Goal: Task Accomplishment & Management: Use online tool/utility

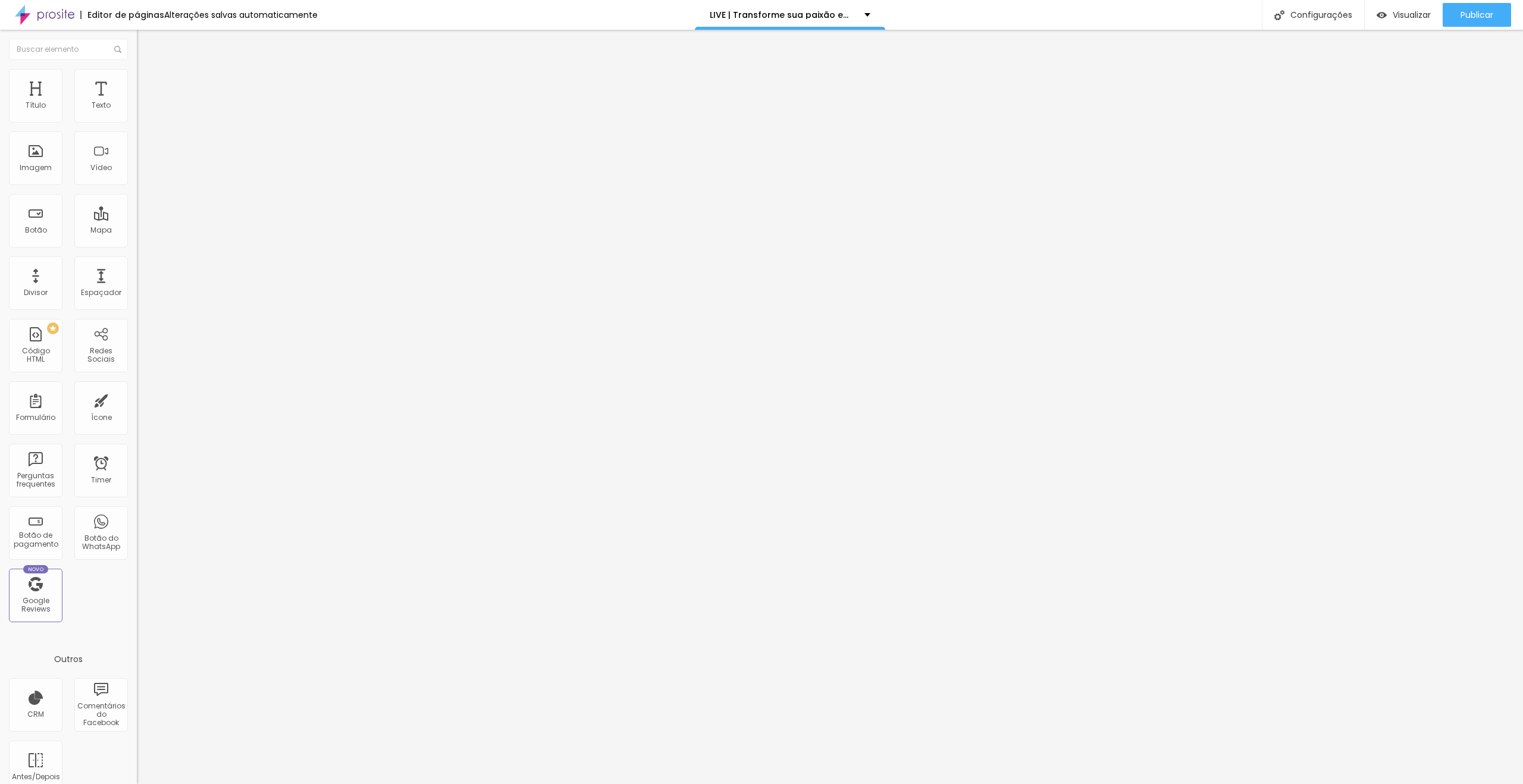
click at [137, 101] on div "Trocar imagem" at bounding box center [205, 97] width 137 height 8
click at [137, 102] on span "Trocar imagem" at bounding box center [169, 97] width 65 height 10
click at [137, 81] on li "Avançado" at bounding box center [205, 87] width 137 height 12
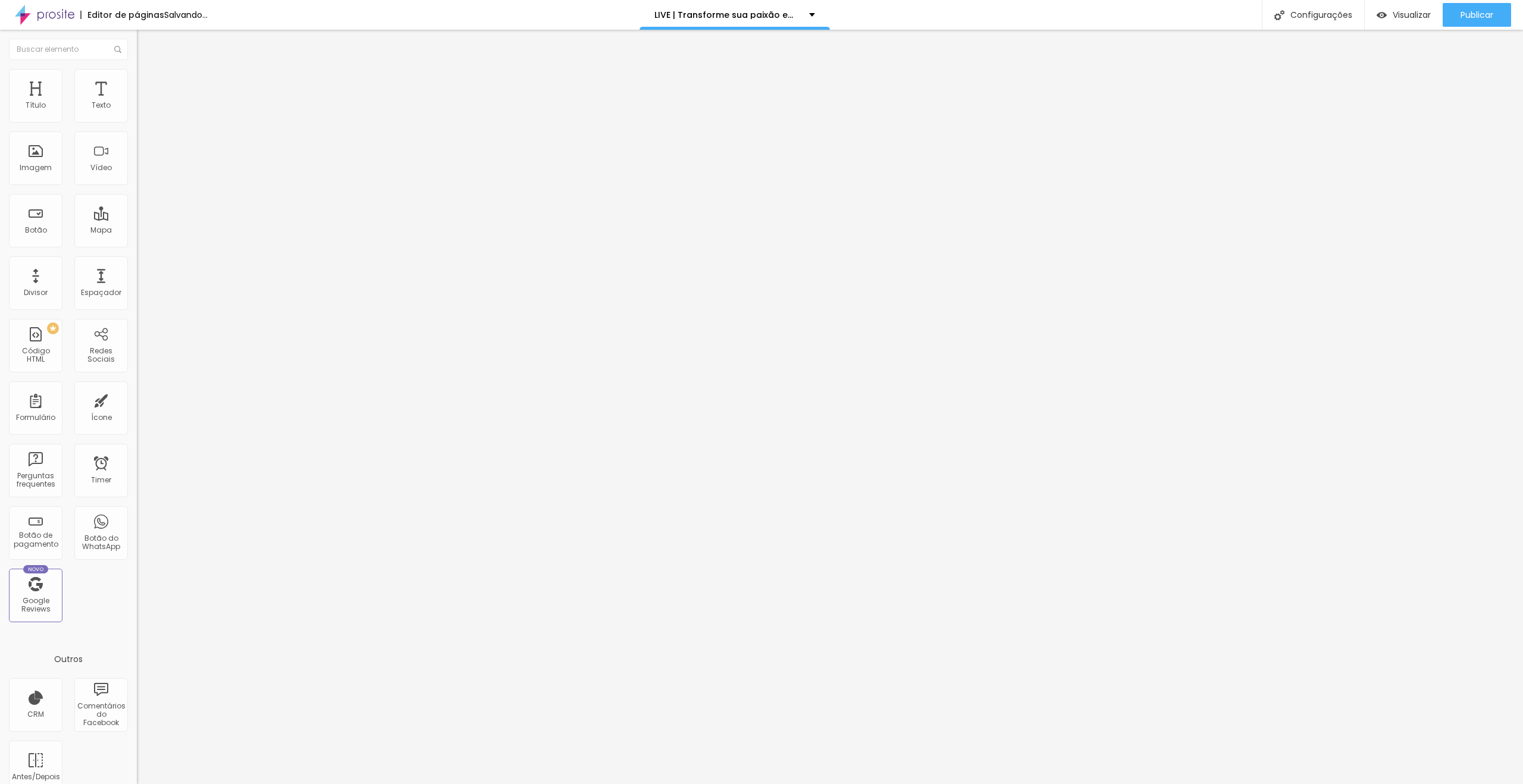
click at [137, 77] on ul "Conteúdo Estilo Avançado" at bounding box center [205, 75] width 137 height 36
click at [148, 82] on span "Estilo" at bounding box center [157, 77] width 18 height 10
click at [137, 123] on div at bounding box center [205, 117] width 137 height 11
type input "65"
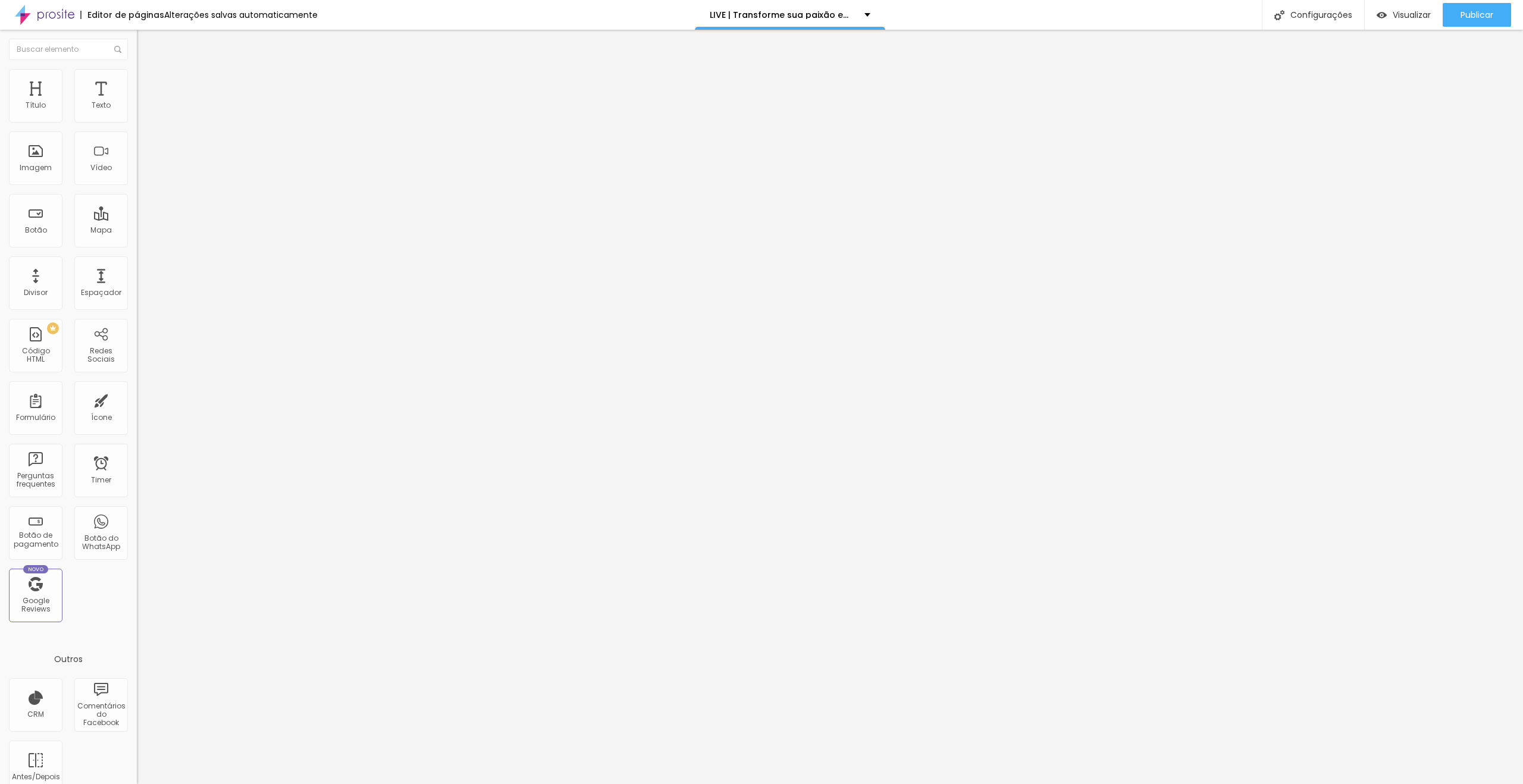
type input "55"
type input "50"
type input "45"
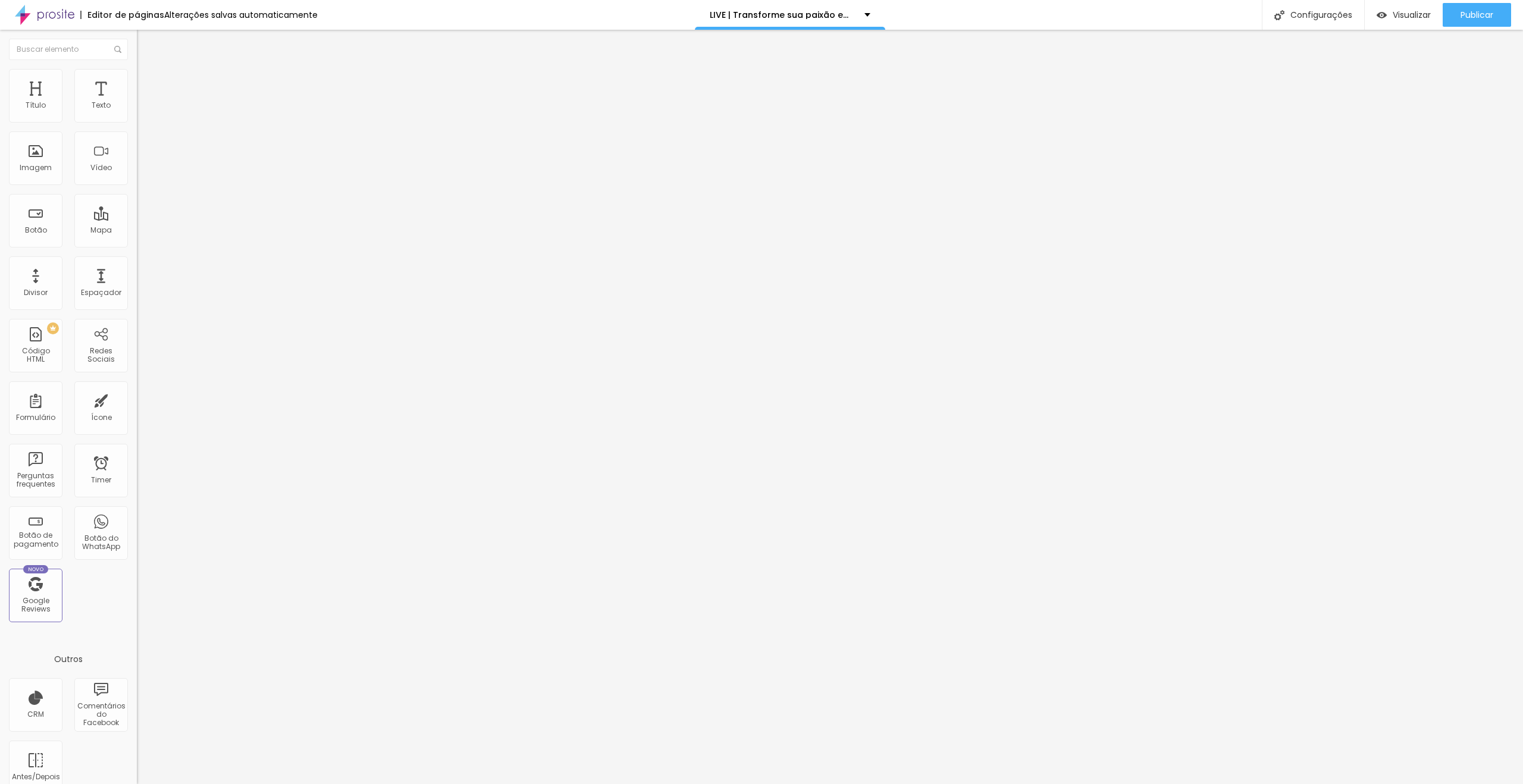
type input "45"
type input "40"
type input "35"
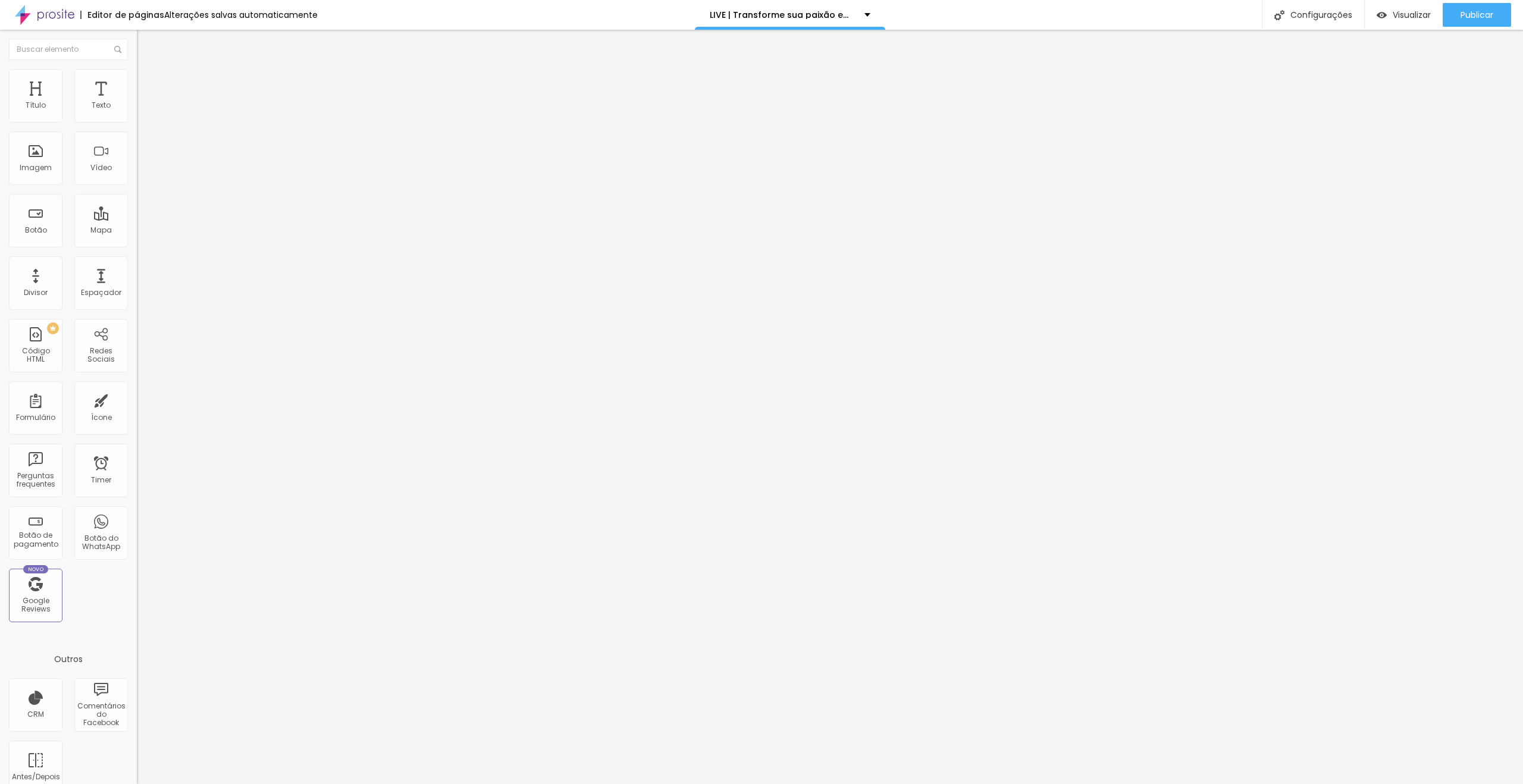
type input "30"
type input "25"
type input "20"
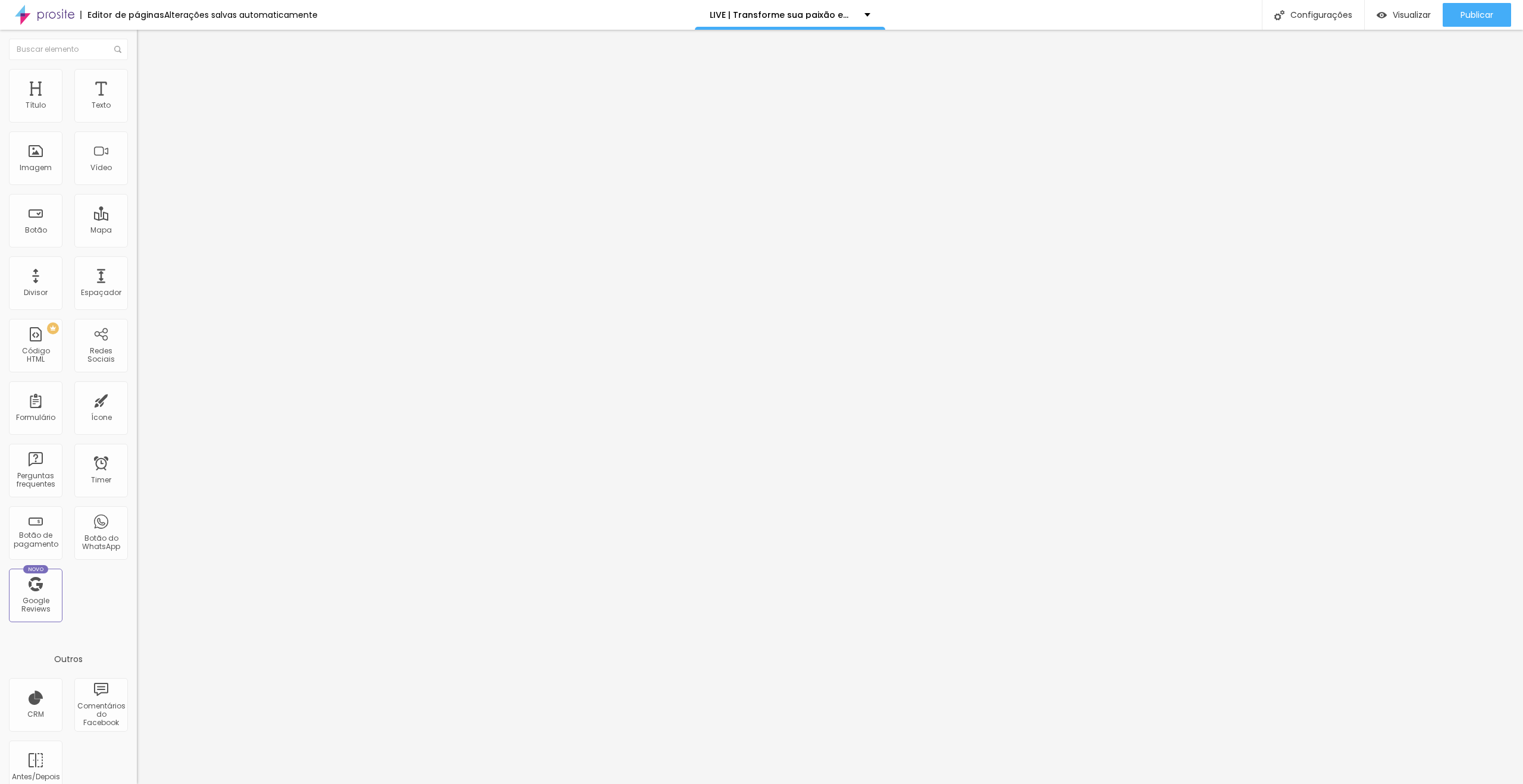
type input "20"
type input "15"
type input "10"
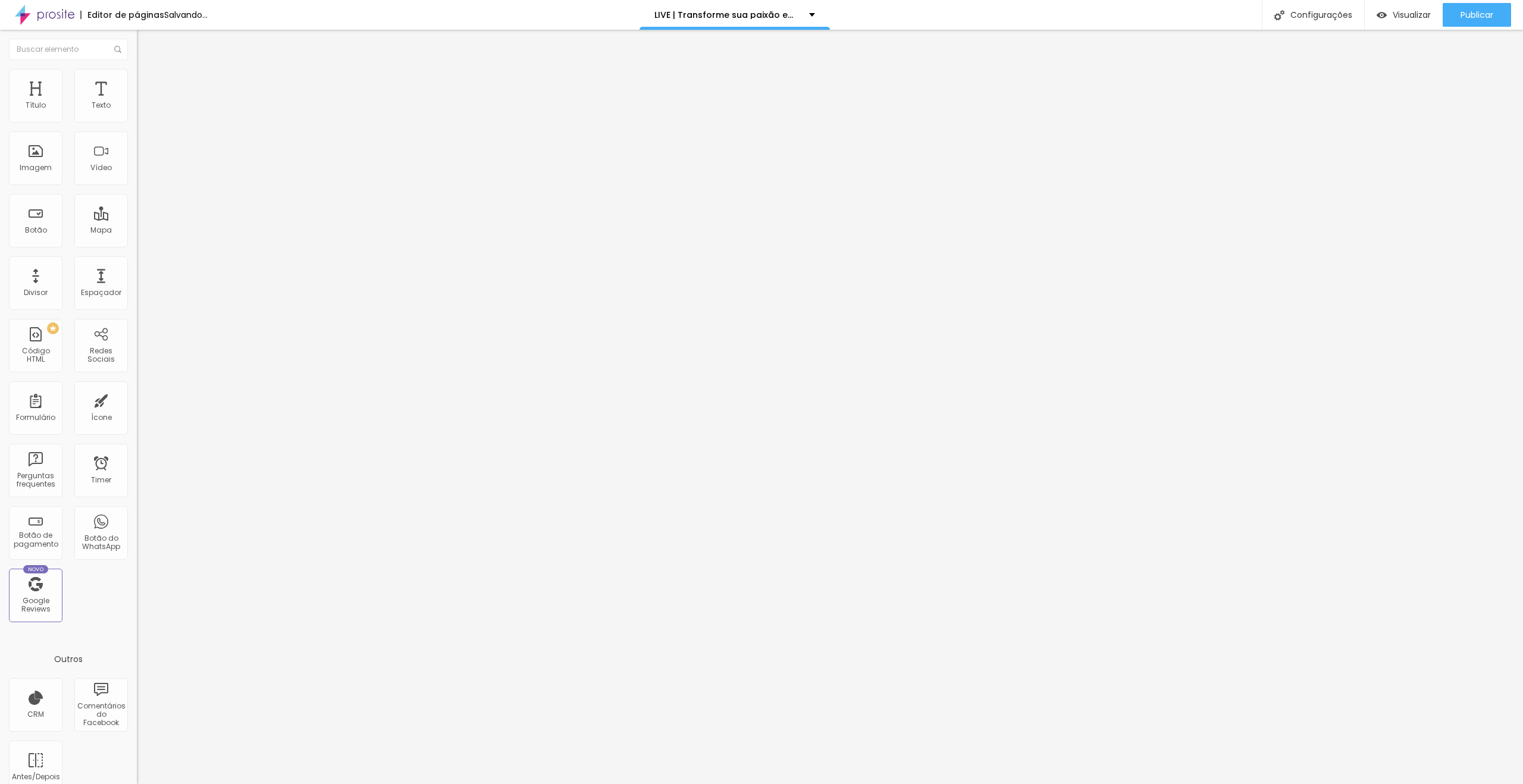
type input "15"
type input "20"
type input "15"
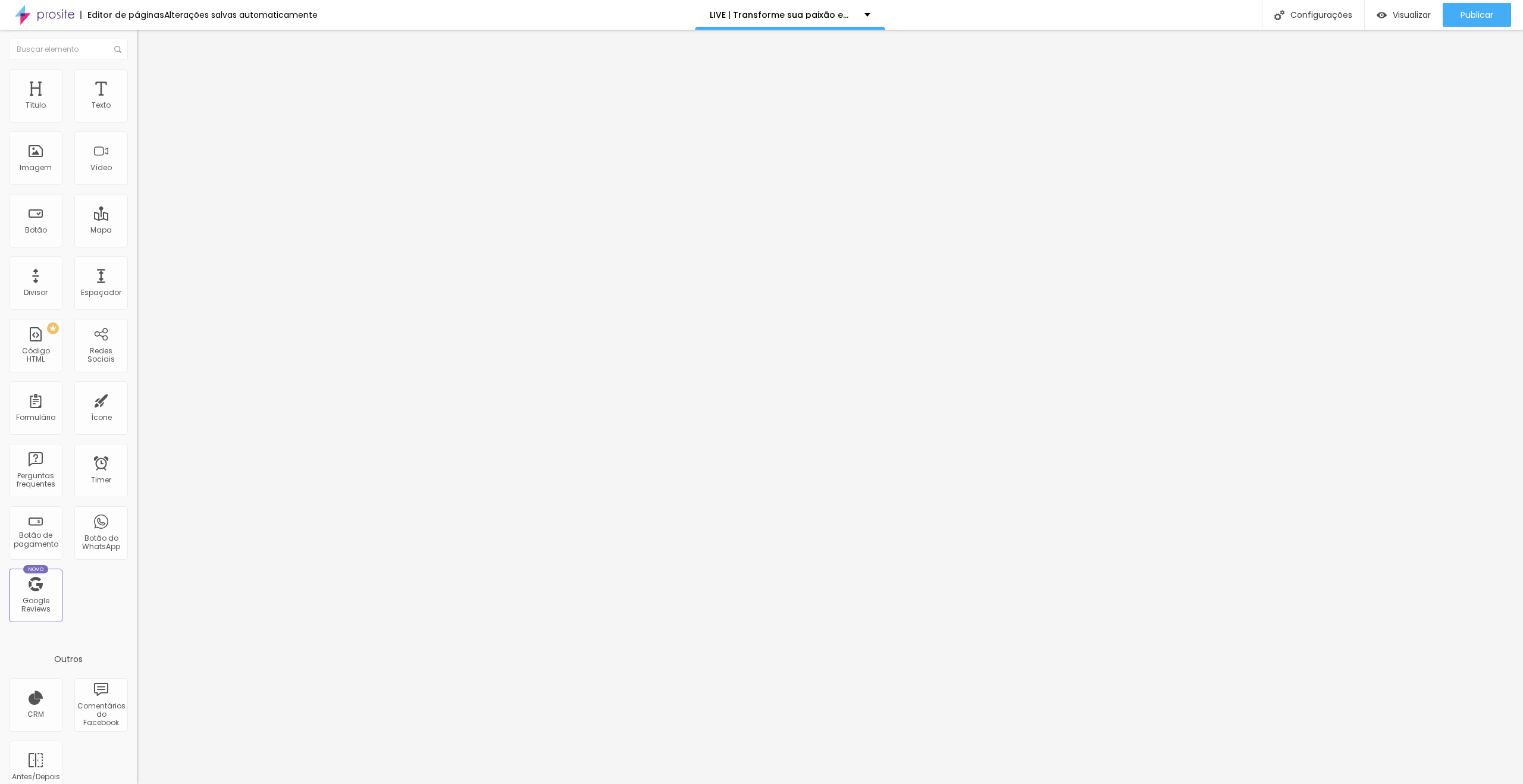
drag, startPoint x: 79, startPoint y: 127, endPoint x: 20, endPoint y: 137, distance: 59.2
type input "15"
click at [137, 122] on input "range" at bounding box center [175, 117] width 77 height 10
click at [1377, 7] on div "Visualizar" at bounding box center [1404, 15] width 54 height 24
click at [137, 81] on li "Avançado" at bounding box center [205, 87] width 137 height 12
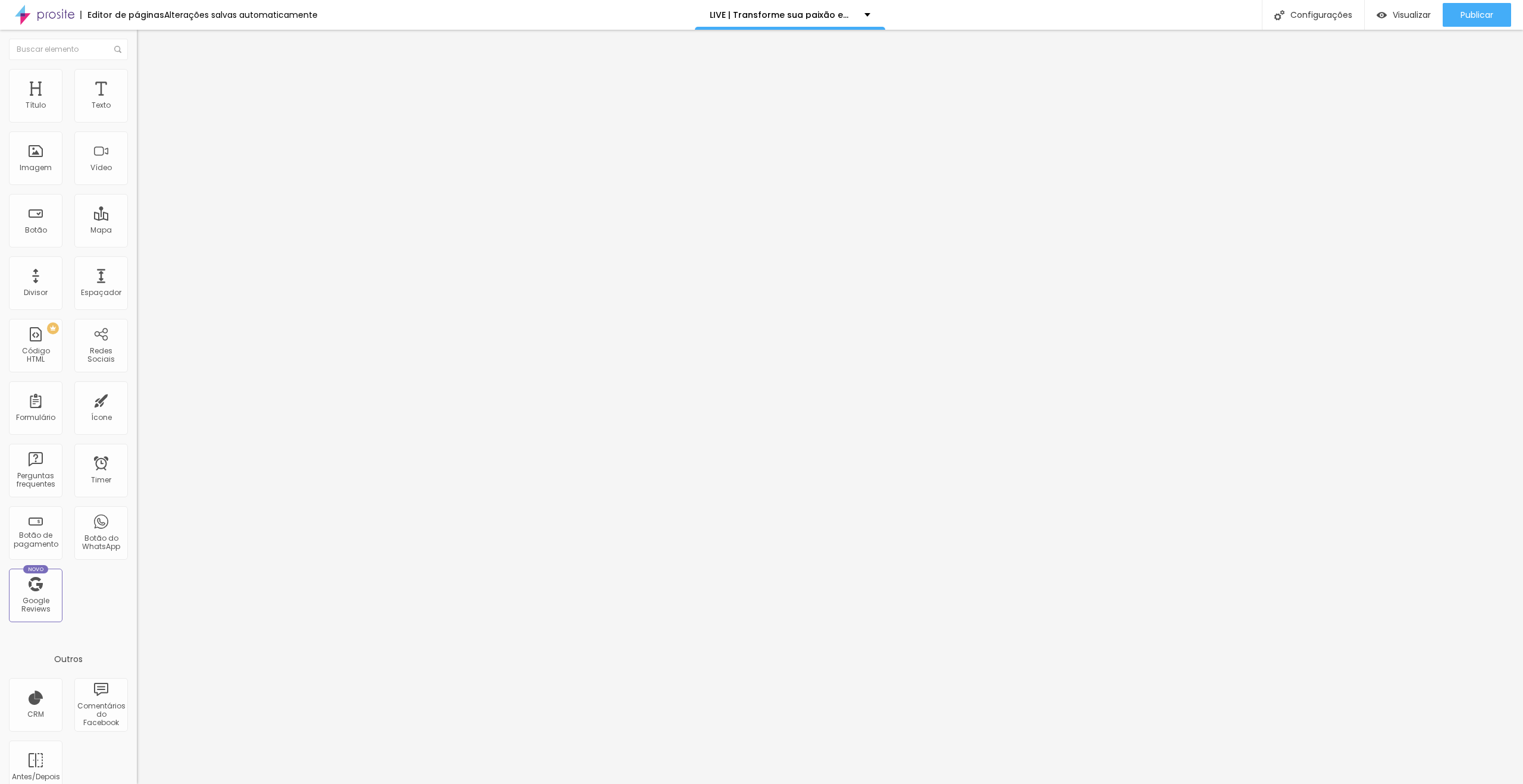
drag, startPoint x: 51, startPoint y: 64, endPoint x: 59, endPoint y: 73, distance: 11.8
click at [137, 64] on ul "Conteúdo Estilo Avançado" at bounding box center [205, 75] width 137 height 36
click at [137, 67] on ul "Conteúdo Estilo Avançado" at bounding box center [205, 75] width 137 height 36
drag, startPoint x: 74, startPoint y: 76, endPoint x: 87, endPoint y: 99, distance: 26.9
click at [137, 76] on li "Estilo" at bounding box center [205, 75] width 137 height 12
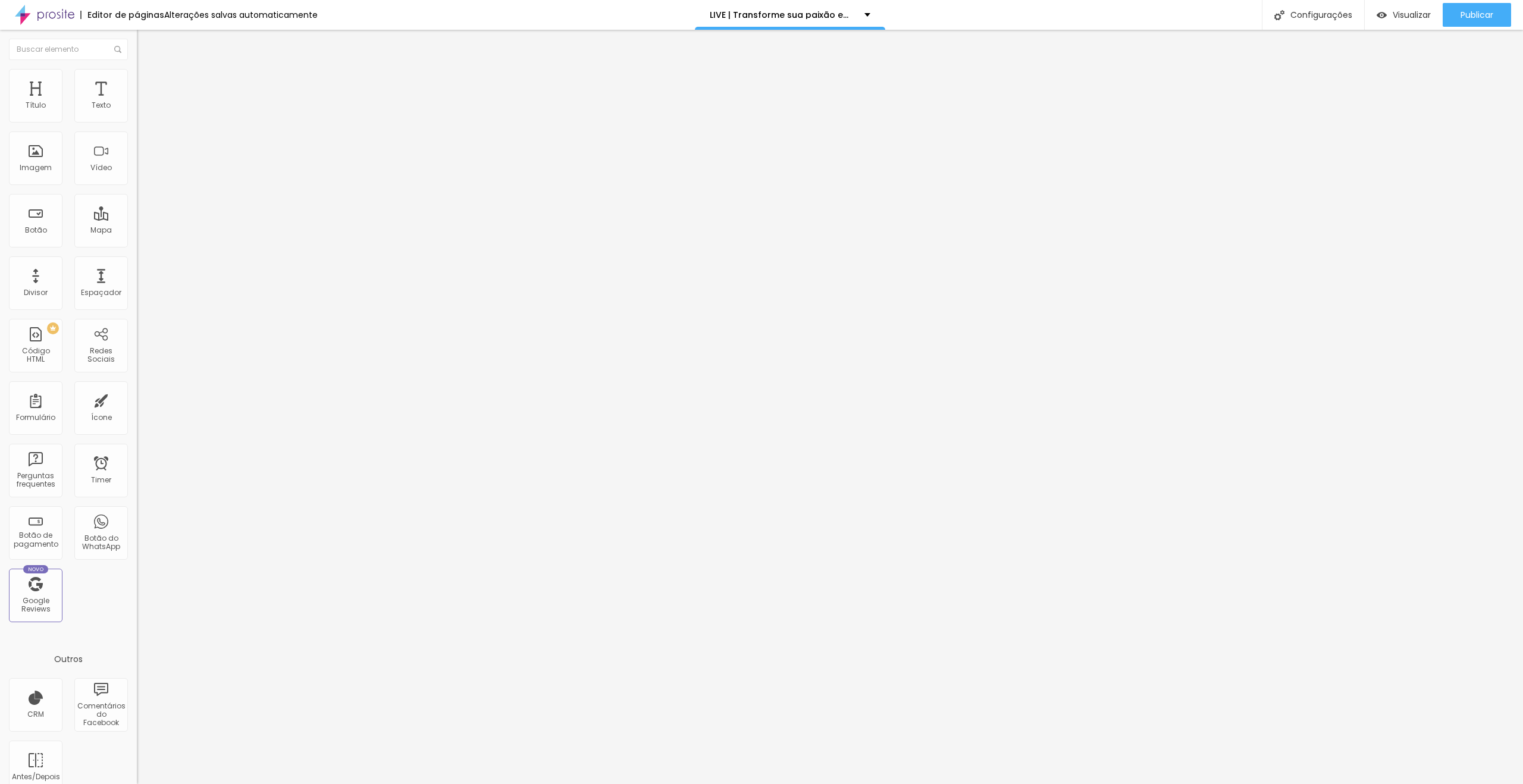
drag, startPoint x: 88, startPoint y: 114, endPoint x: 98, endPoint y: 114, distance: 9.5
click at [137, 112] on div "15 px %" at bounding box center [205, 106] width 137 height 12
type input "3"
type input "10"
type input "30"
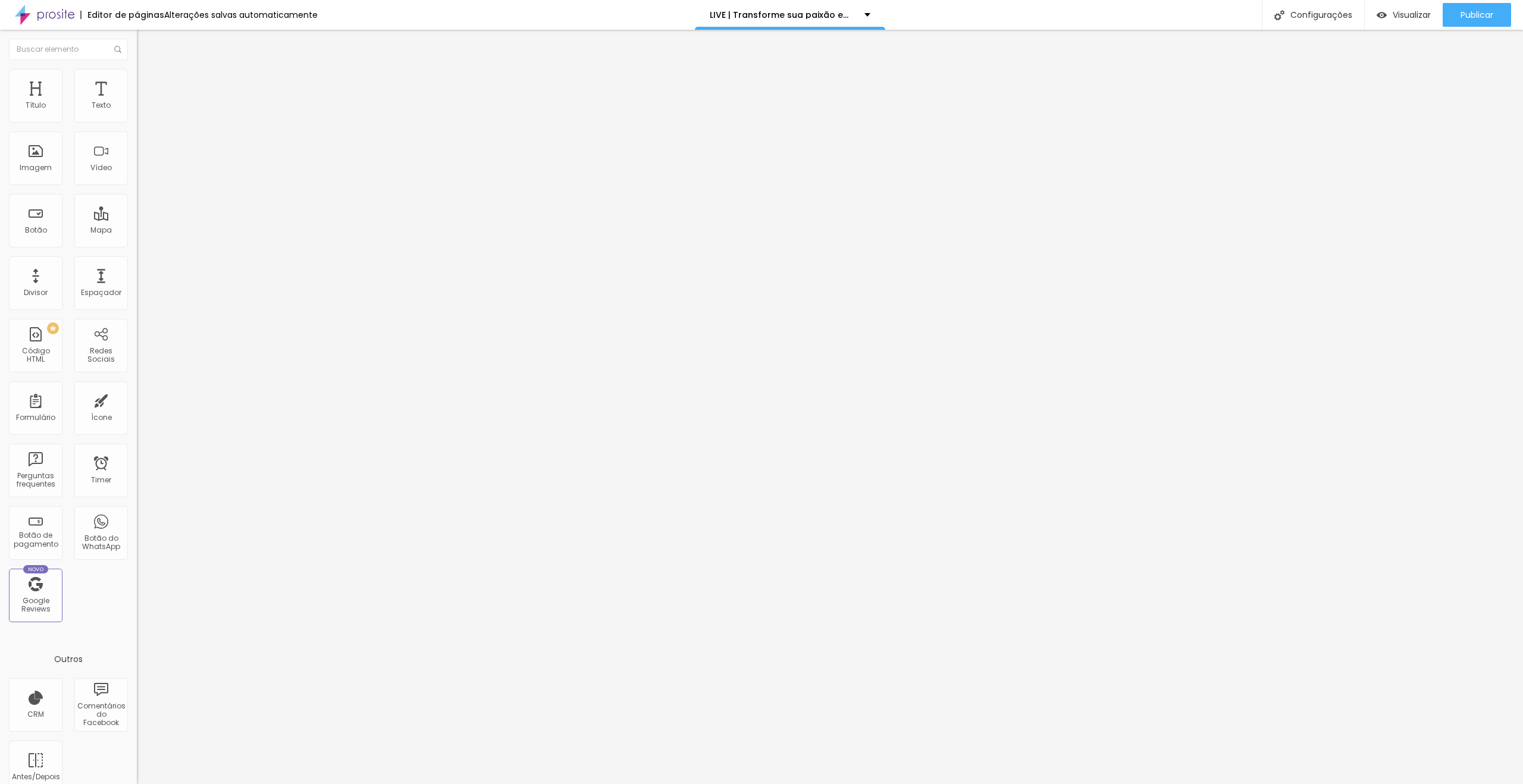
type input "30"
drag, startPoint x: 98, startPoint y: 115, endPoint x: 82, endPoint y: 116, distance: 15.5
click at [137, 112] on input "30" at bounding box center [162, 106] width 51 height 12
type input "30"
click at [148, 87] on span "Avançado" at bounding box center [167, 89] width 39 height 10
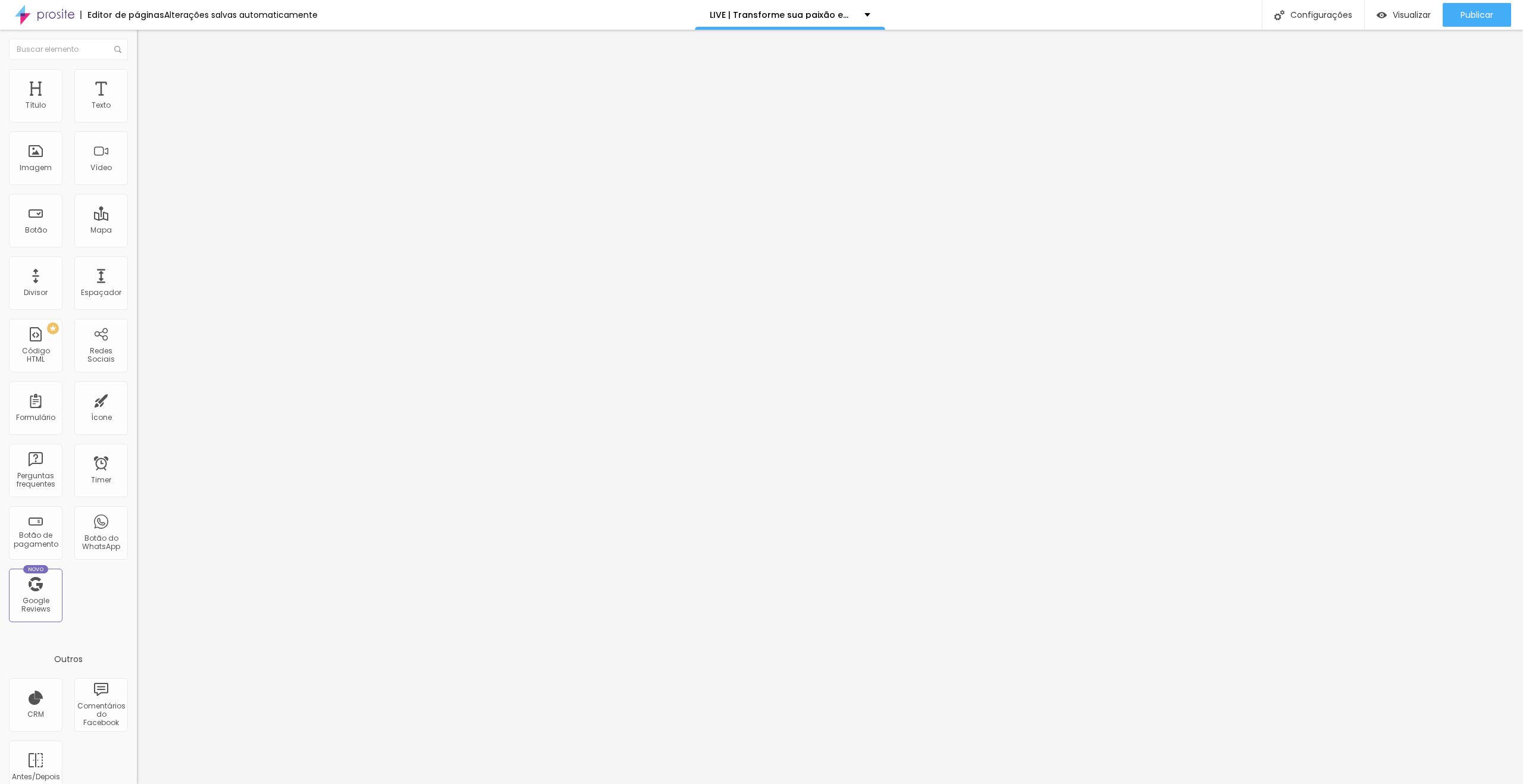
drag, startPoint x: 95, startPoint y: 137, endPoint x: 121, endPoint y: 139, distance: 25.6
click at [137, 410] on div "95 px" at bounding box center [205, 416] width 137 height 12
type input "8"
type input "85"
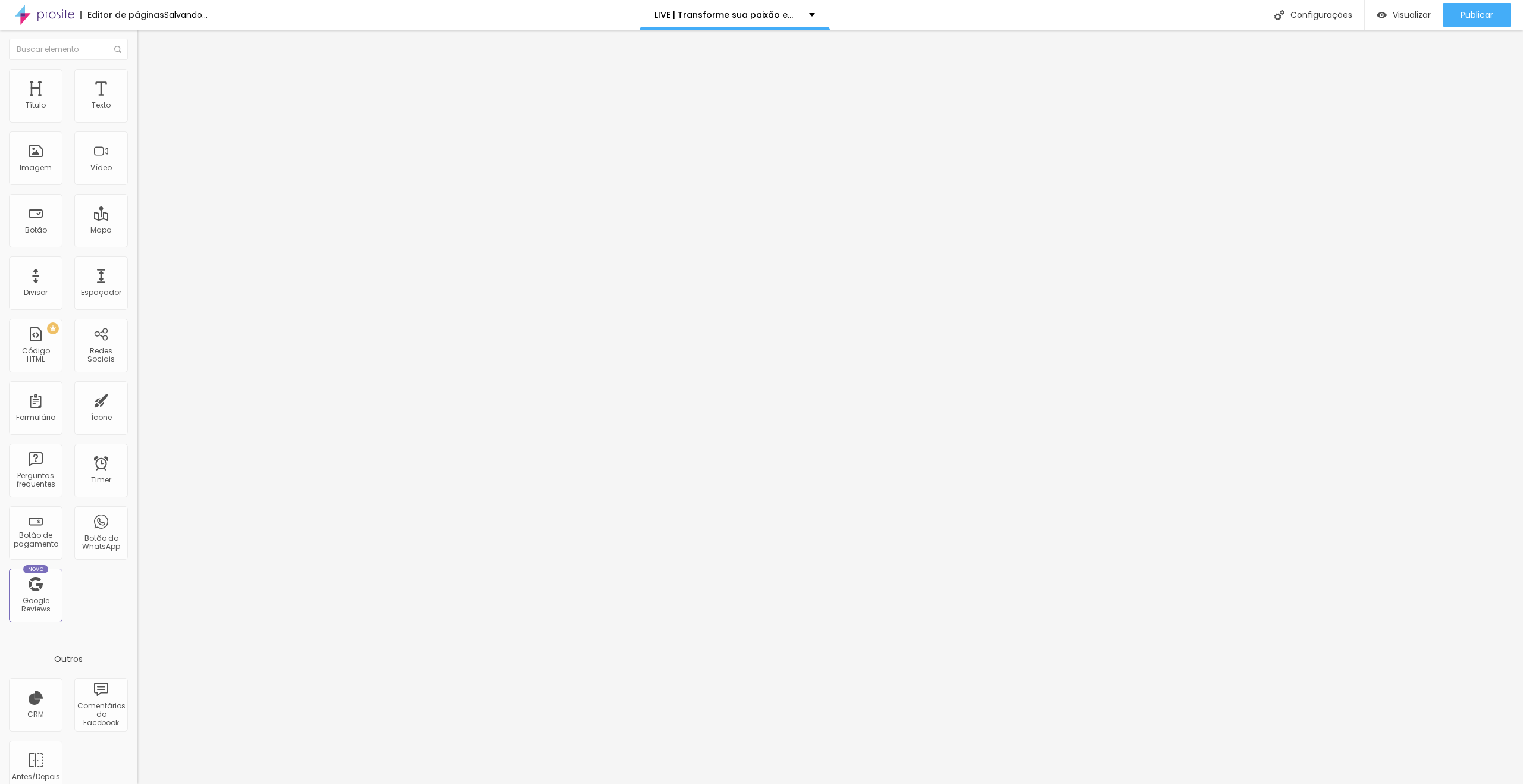
type input "85"
click at [137, 85] on ul "Conteúdo Estilo Avançado" at bounding box center [205, 75] width 137 height 36
drag, startPoint x: 107, startPoint y: 83, endPoint x: 98, endPoint y: 95, distance: 14.9
click at [148, 84] on span "Avançado" at bounding box center [167, 89] width 39 height 10
type input "15"
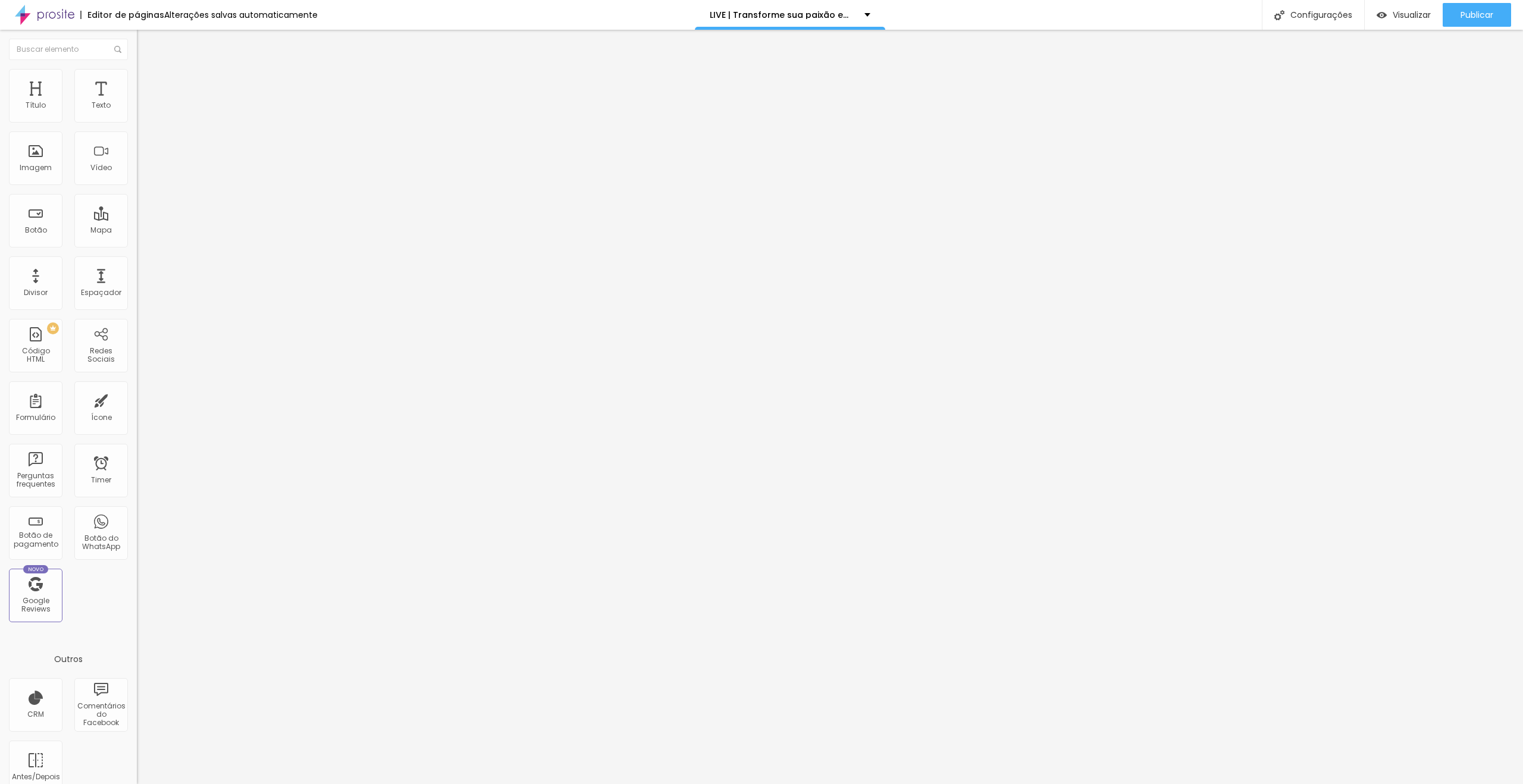
type input "15"
type input "16"
type input "17"
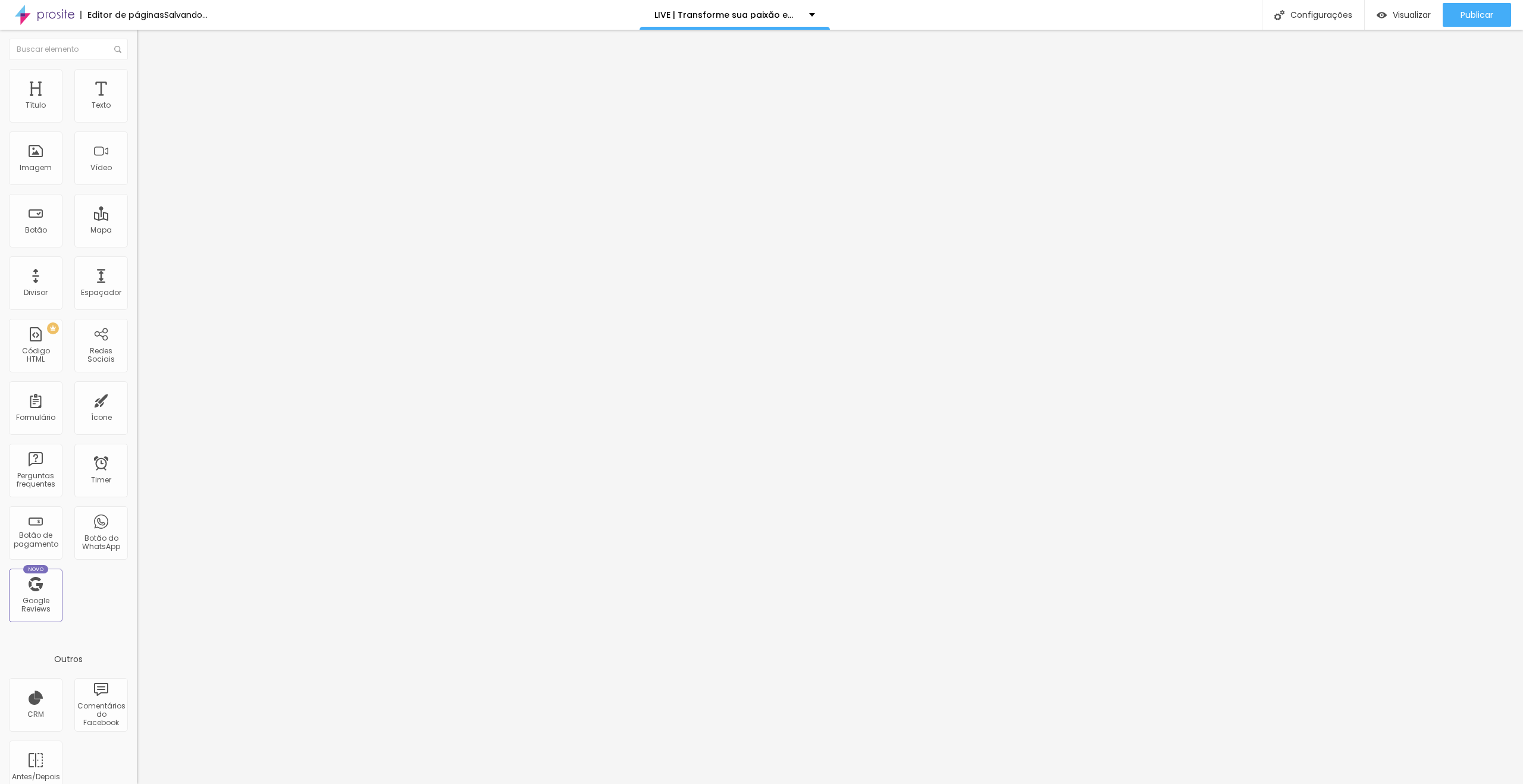
type input "17"
click at [137, 399] on input "range" at bounding box center [175, 404] width 77 height 10
click at [137, 78] on li "Estilo" at bounding box center [205, 75] width 137 height 12
drag, startPoint x: 93, startPoint y: 117, endPoint x: 84, endPoint y: 117, distance: 8.9
click at [137, 112] on input "30" at bounding box center [162, 106] width 51 height 12
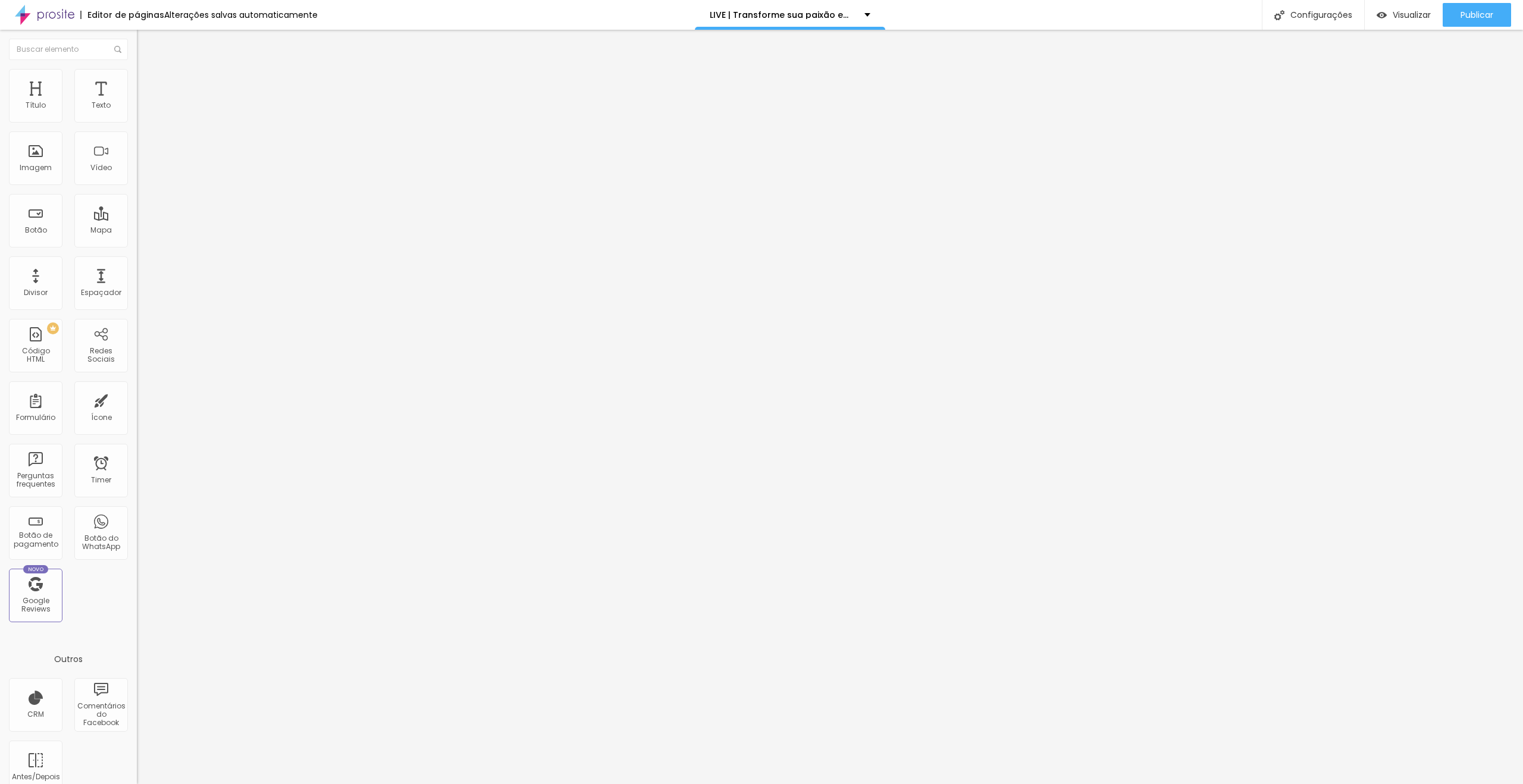
type input "20"
click at [137, 57] on button "Editar Seção" at bounding box center [205, 43] width 137 height 27
drag, startPoint x: 99, startPoint y: 77, endPoint x: 99, endPoint y: 104, distance: 27.4
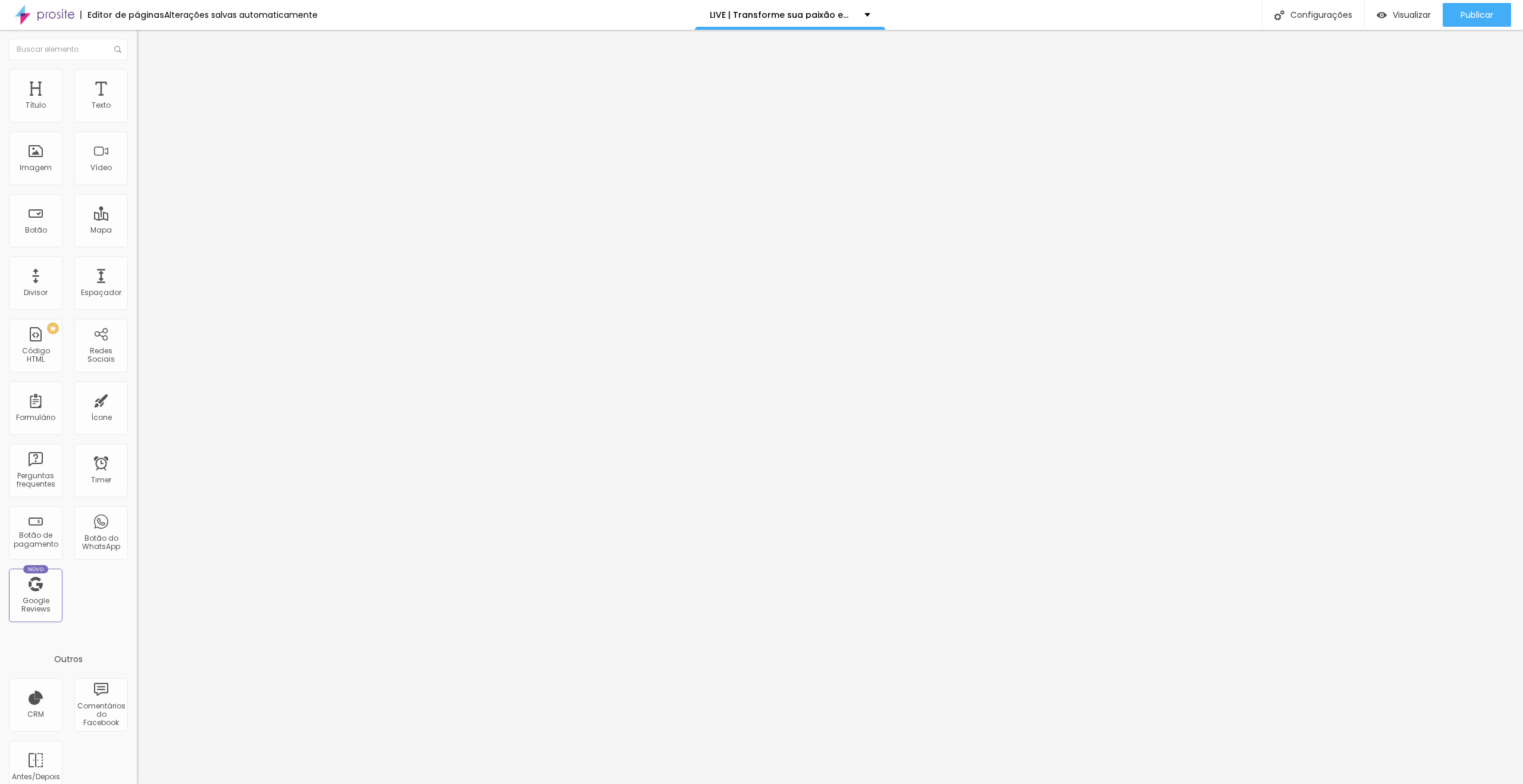
click at [137, 81] on li "Avançado" at bounding box center [205, 87] width 137 height 12
click at [137, 519] on div at bounding box center [205, 519] width 137 height 0
click at [137, 512] on div at bounding box center [205, 512] width 137 height 0
click at [137, 81] on li "Avançado" at bounding box center [205, 87] width 137 height 12
click at [137, 512] on div at bounding box center [205, 512] width 137 height 0
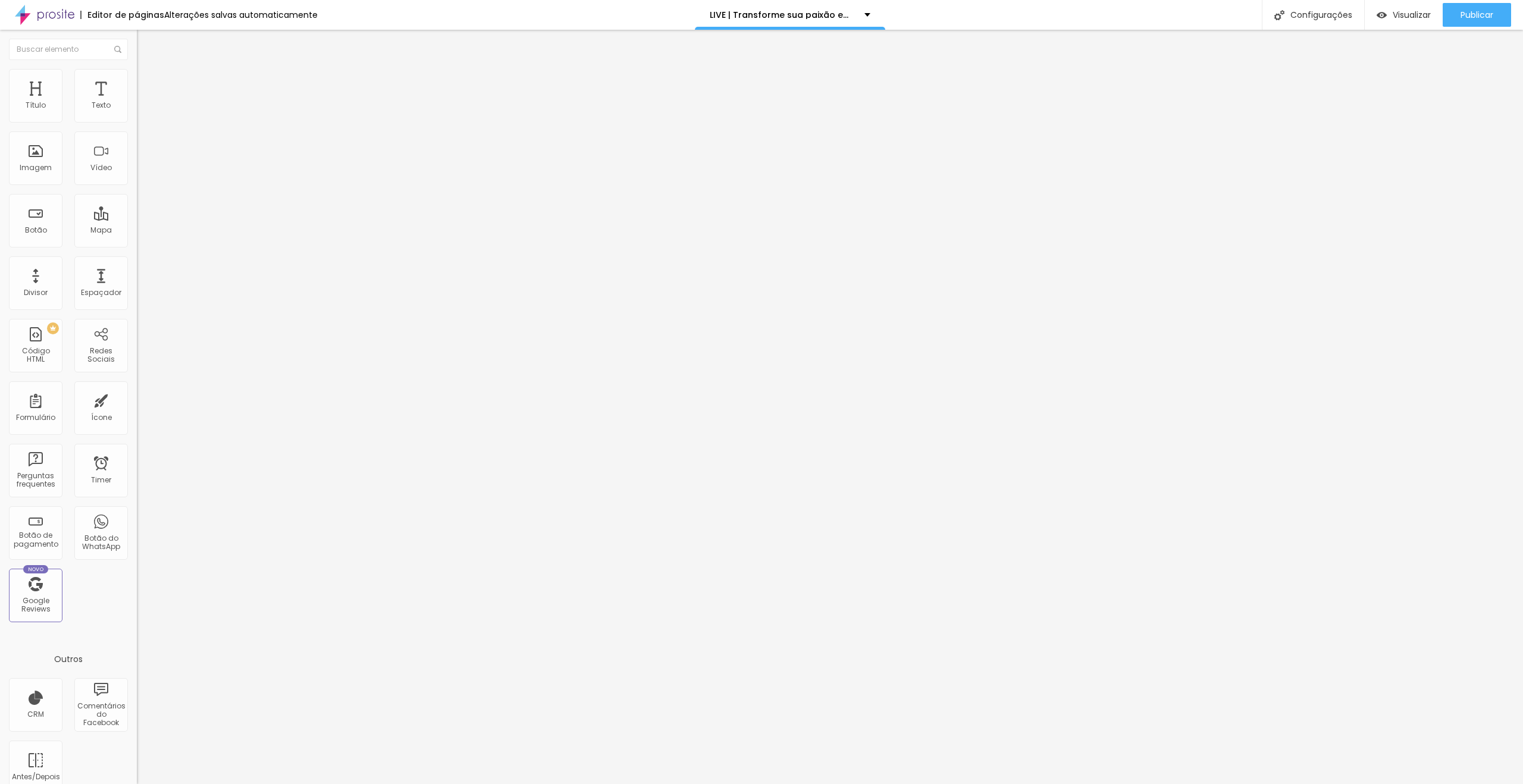
click at [137, 519] on div at bounding box center [205, 519] width 137 height 0
click at [137, 81] on li "Avançado" at bounding box center [205, 87] width 137 height 12
type input "0"
drag, startPoint x: 35, startPoint y: 139, endPoint x: 0, endPoint y: 137, distance: 34.5
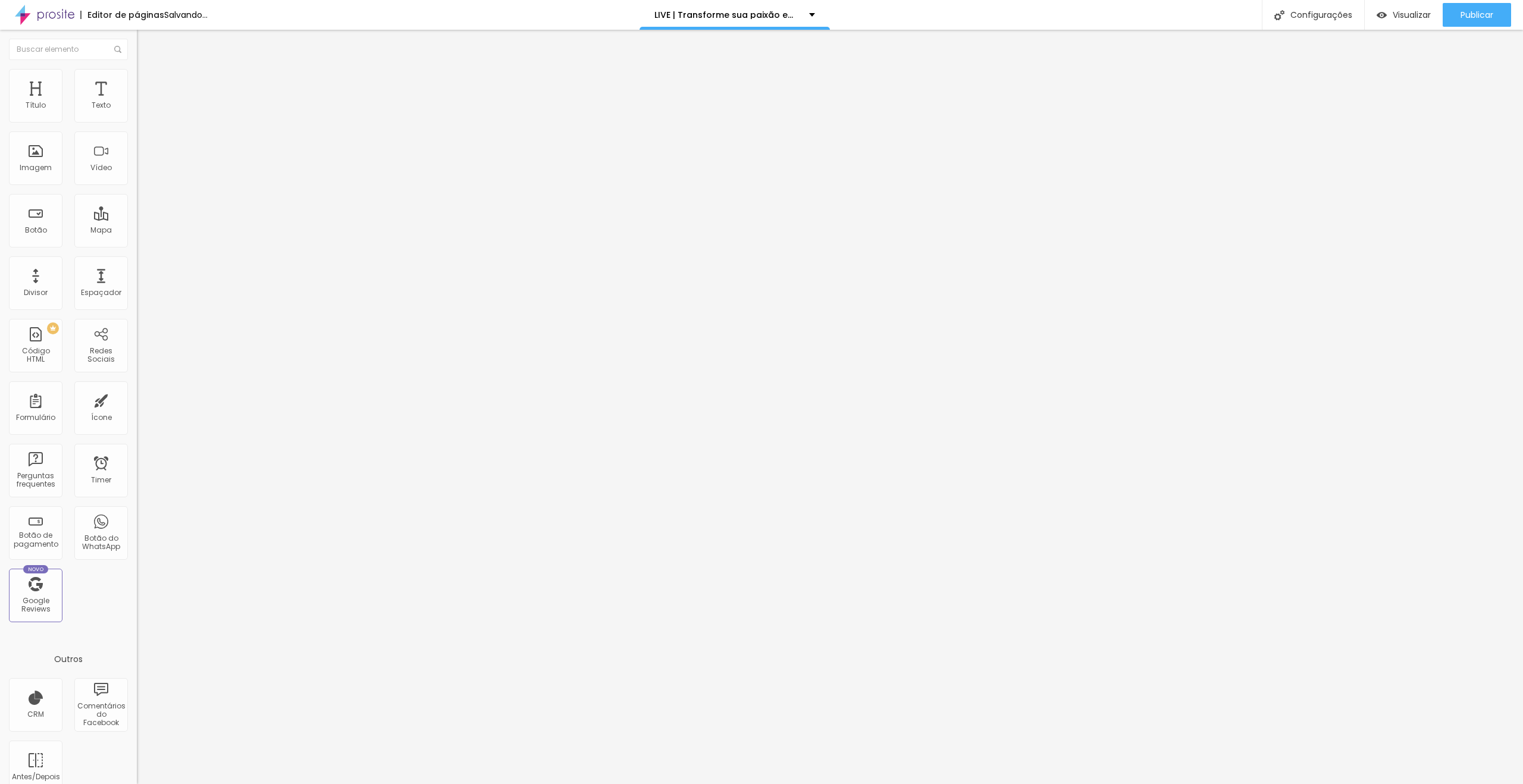
type input "0"
click at [137, 399] on input "range" at bounding box center [175, 404] width 77 height 10
type input "0"
drag, startPoint x: 36, startPoint y: 117, endPoint x: 0, endPoint y: 111, distance: 36.9
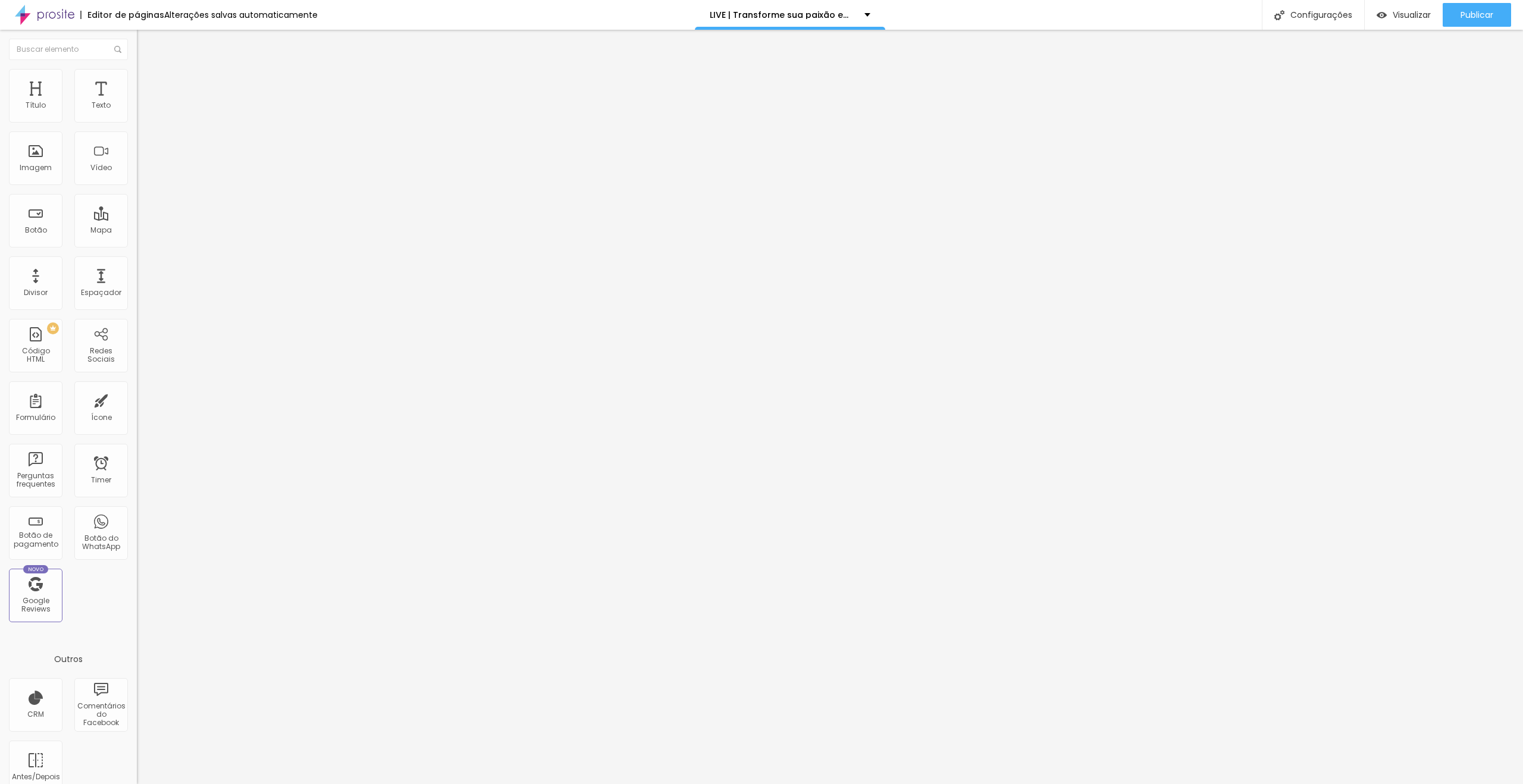
type input "0"
click at [137, 231] on input "range" at bounding box center [175, 236] width 77 height 10
drag, startPoint x: 7, startPoint y: 68, endPoint x: 17, endPoint y: 74, distance: 11.7
click at [137, 69] on li "Conteúdo" at bounding box center [205, 63] width 137 height 12
click at [137, 108] on span "Encaixotado" at bounding box center [160, 103] width 46 height 10
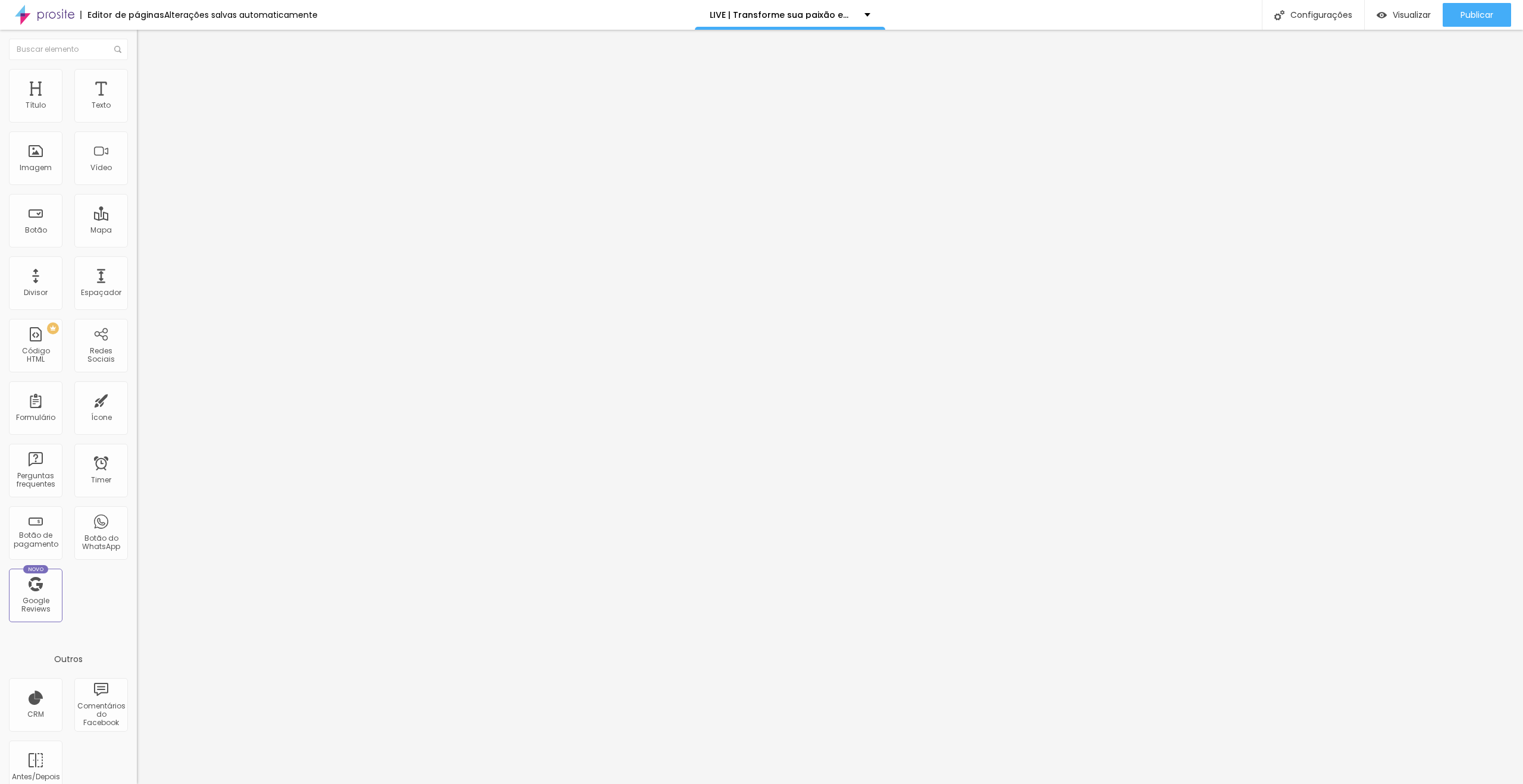
click at [137, 127] on span "Completo" at bounding box center [155, 122] width 36 height 10
click at [137, 73] on ul "Conteúdo Estilo Avançado" at bounding box center [205, 75] width 137 height 36
drag, startPoint x: 65, startPoint y: 79, endPoint x: 70, endPoint y: 89, distance: 10.6
click at [137, 79] on li "Estilo" at bounding box center [205, 75] width 137 height 12
type input "15"
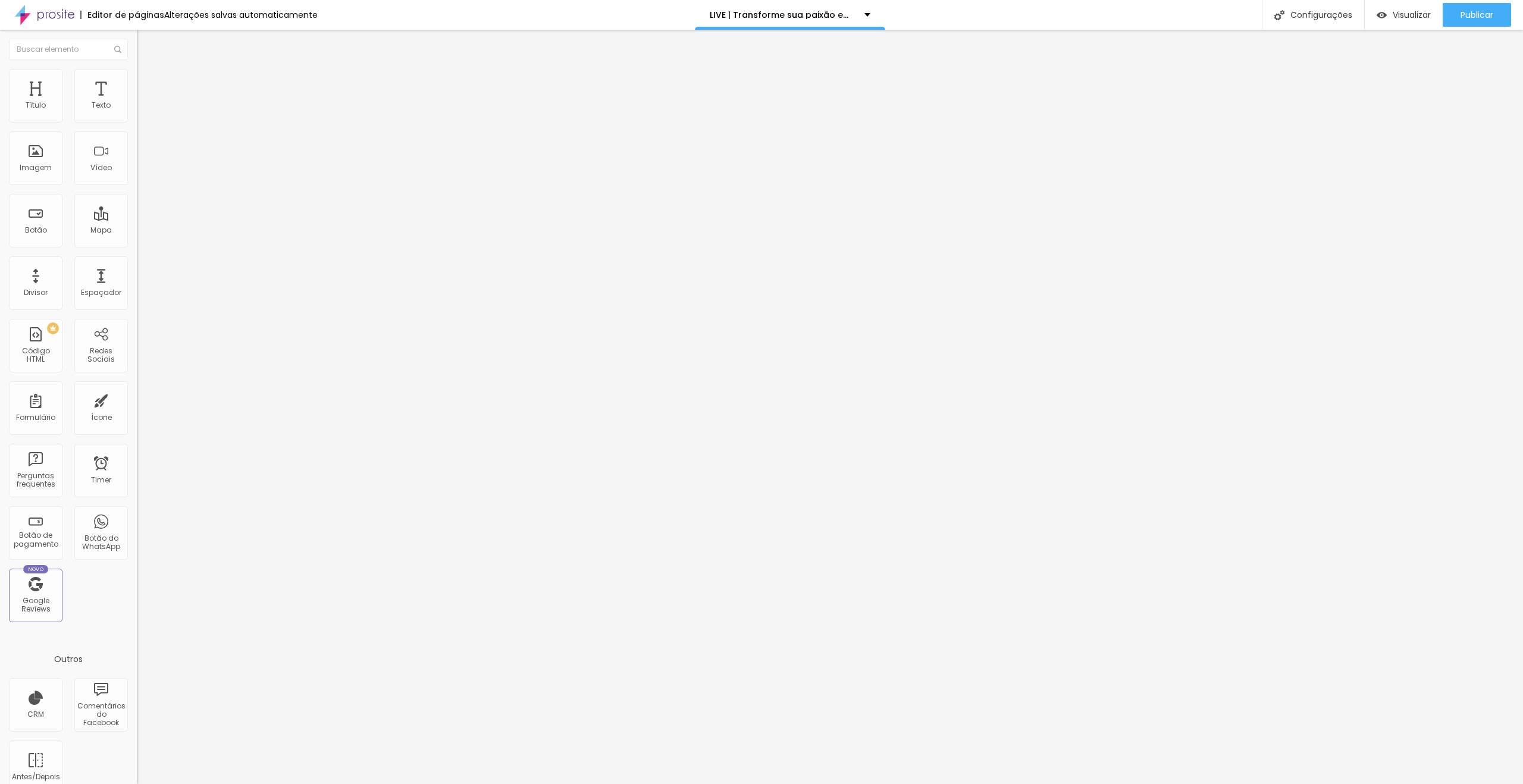
type input "15"
type input "10"
drag, startPoint x: 26, startPoint y: 126, endPoint x: 12, endPoint y: 126, distance: 13.7
type input "10"
click at [137, 122] on input "range" at bounding box center [175, 117] width 77 height 10
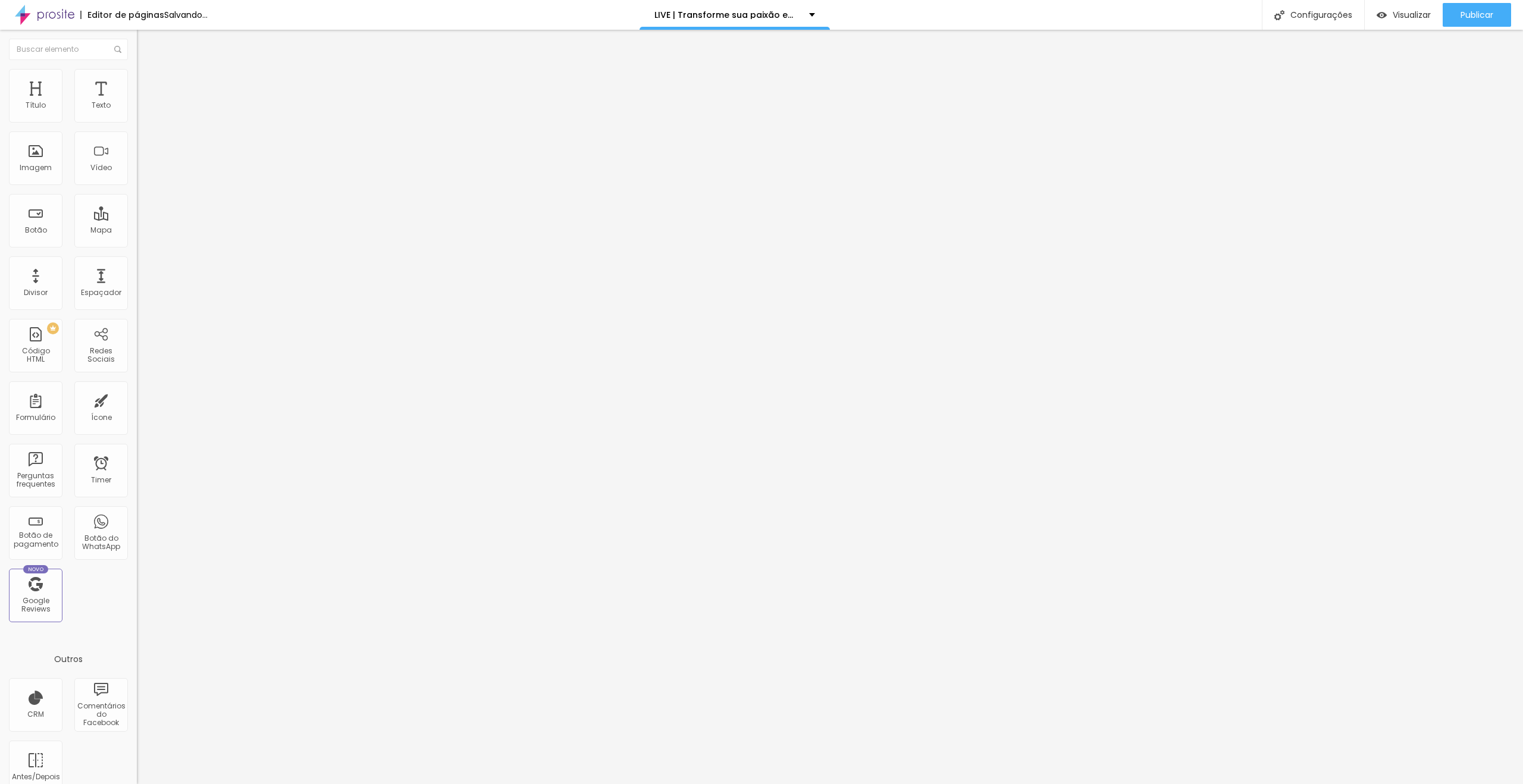
click at [148, 84] on span "Avançado" at bounding box center [167, 89] width 39 height 10
click at [137, 526] on div at bounding box center [205, 526] width 137 height 0
click at [1408, 20] on div "Visualizar" at bounding box center [1404, 15] width 54 height 24
click at [137, 81] on li "Avançado" at bounding box center [205, 87] width 137 height 12
click at [137, 519] on div at bounding box center [205, 519] width 137 height 0
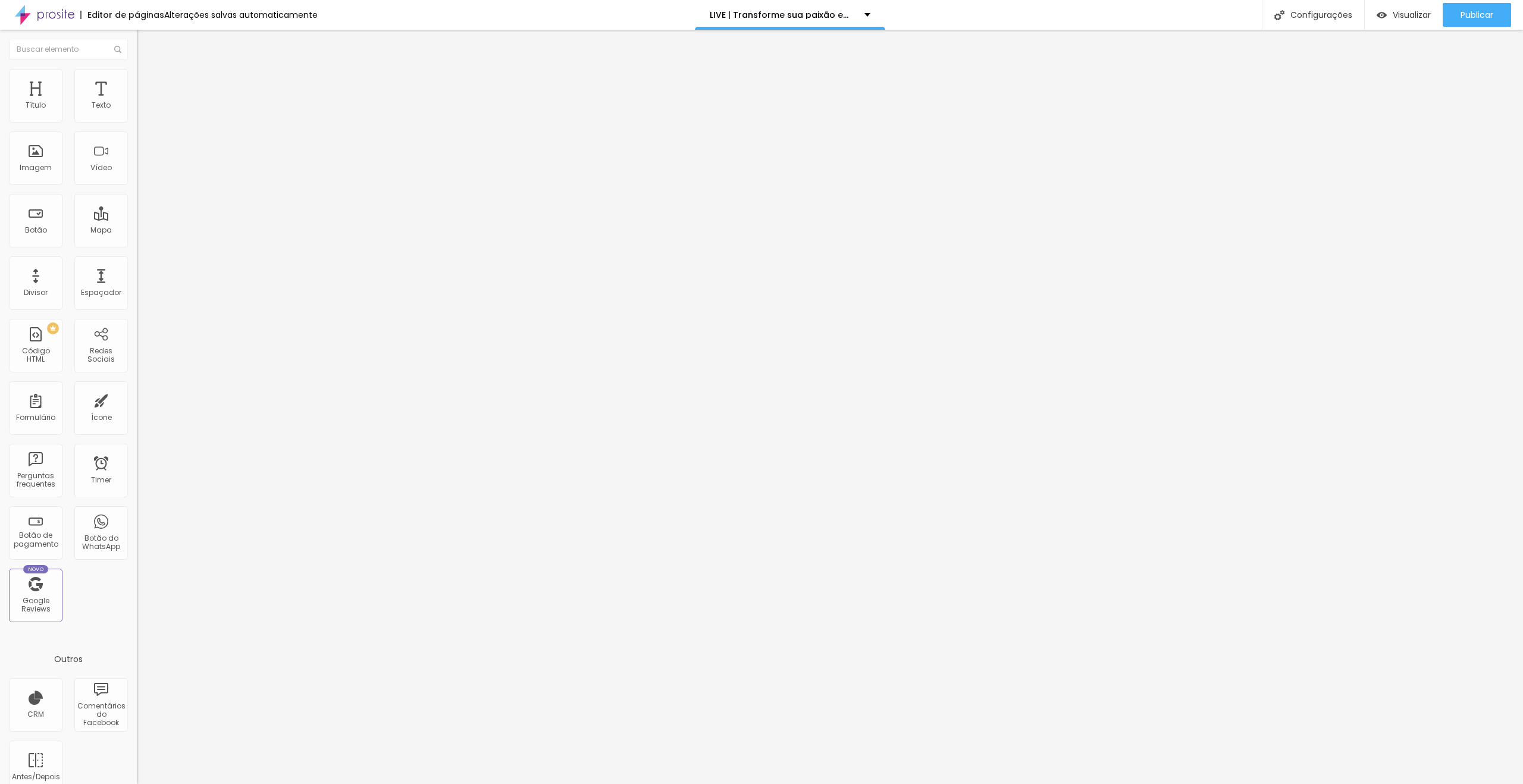
click at [137, 512] on div at bounding box center [205, 512] width 137 height 0
click at [137, 519] on li "Desktop" at bounding box center [205, 522] width 137 height 7
click at [137, 526] on div at bounding box center [205, 526] width 137 height 0
click at [137, 77] on li "Avançado" at bounding box center [205, 75] width 137 height 12
click at [137, 69] on li "Estilo" at bounding box center [205, 63] width 137 height 12
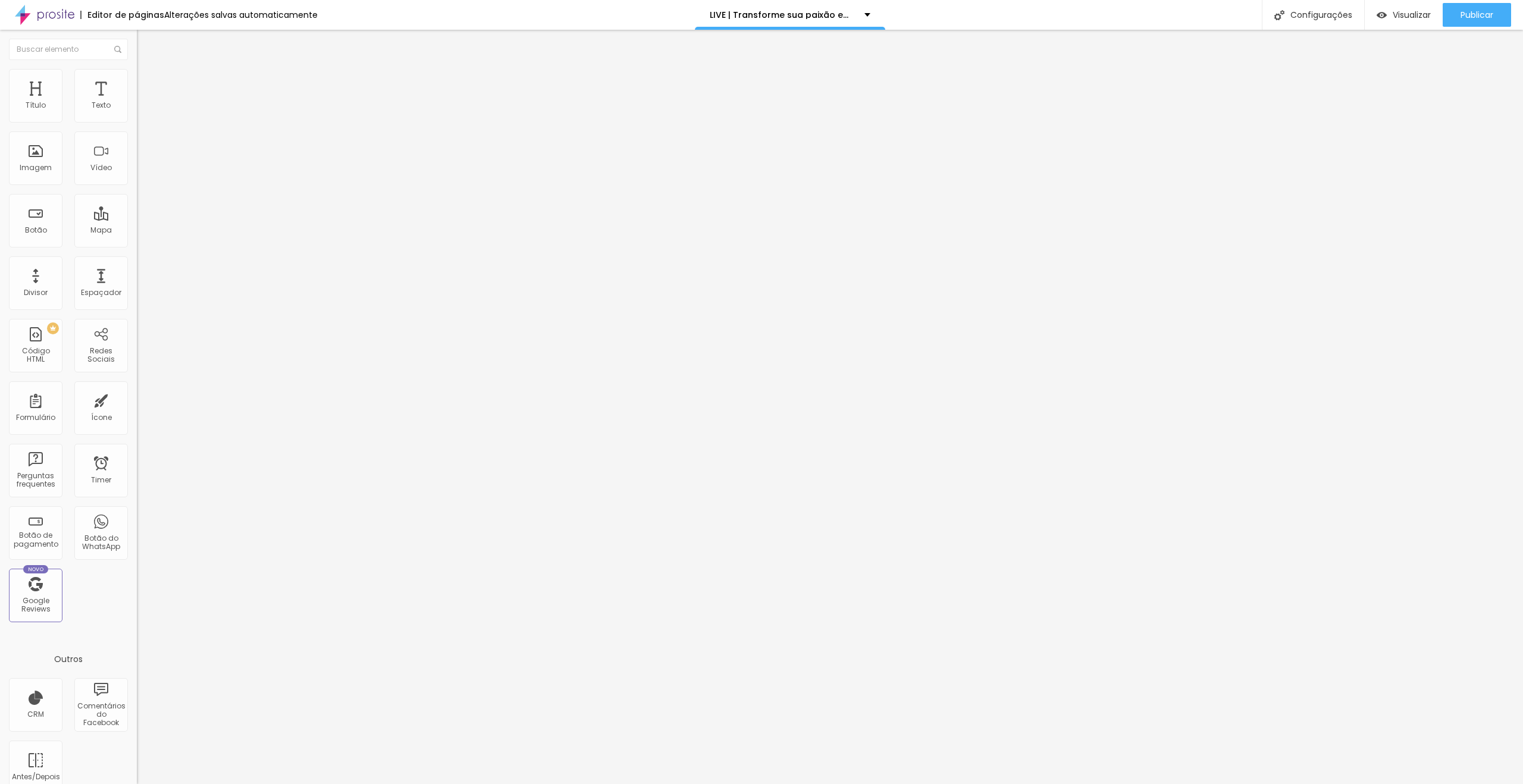
click at [137, 176] on button "button" at bounding box center [145, 170] width 17 height 12
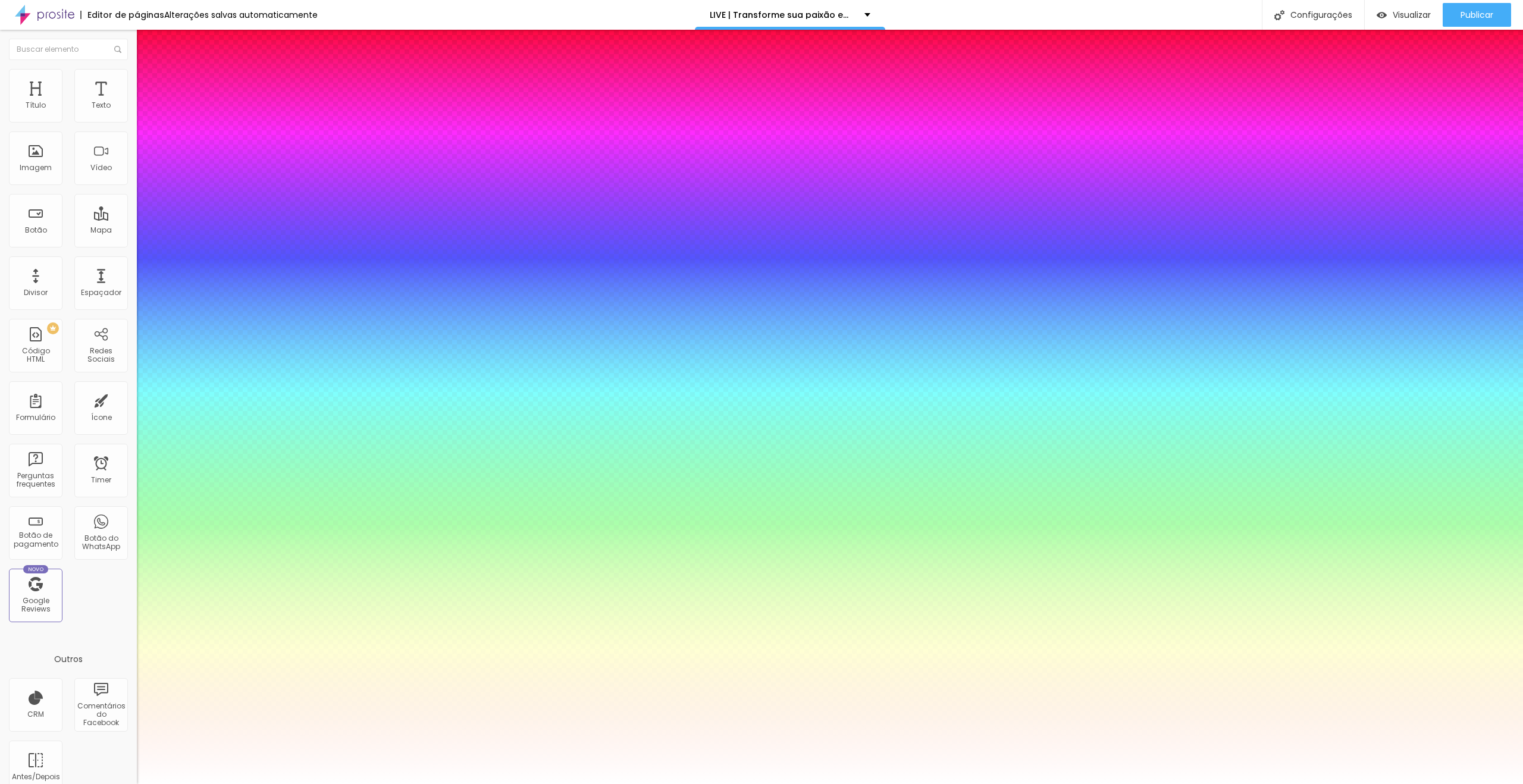
type input "1"
drag, startPoint x: 258, startPoint y: 332, endPoint x: 274, endPoint y: 334, distance: 15.7
type input "8"
type input "4"
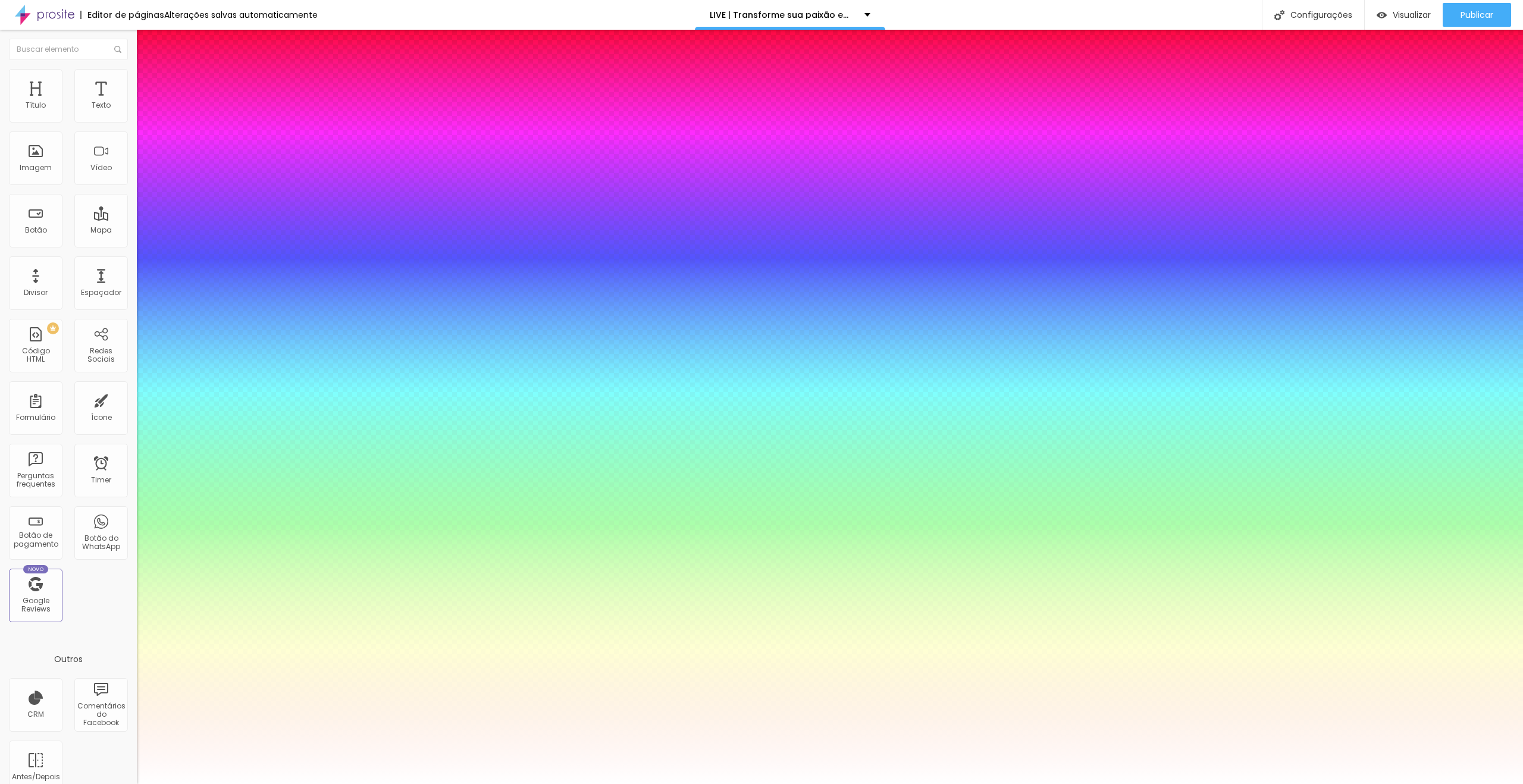
type input "1"
type input "45"
type input "1"
type input "45"
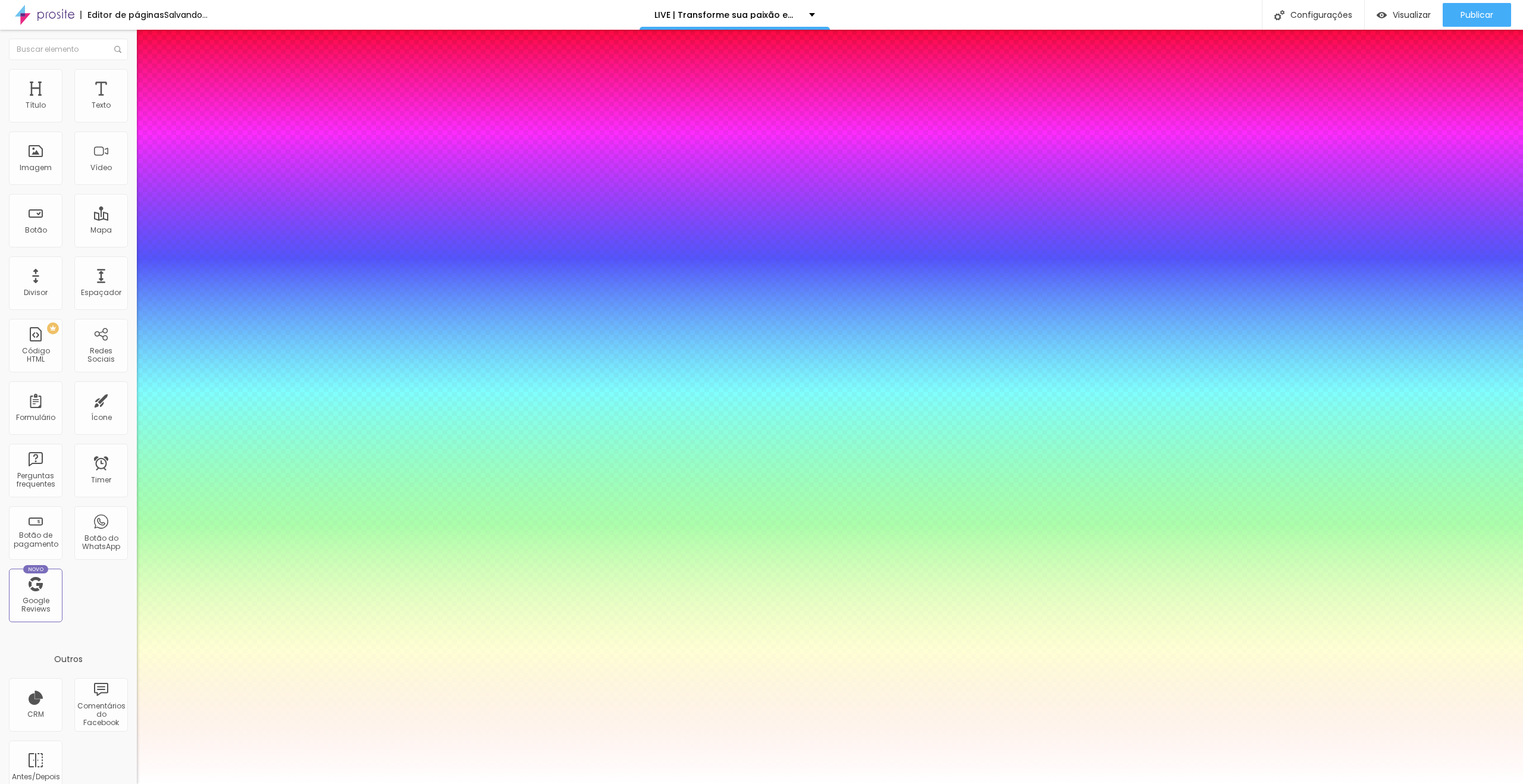
click at [1248, 784] on div at bounding box center [761, 784] width 1523 height 0
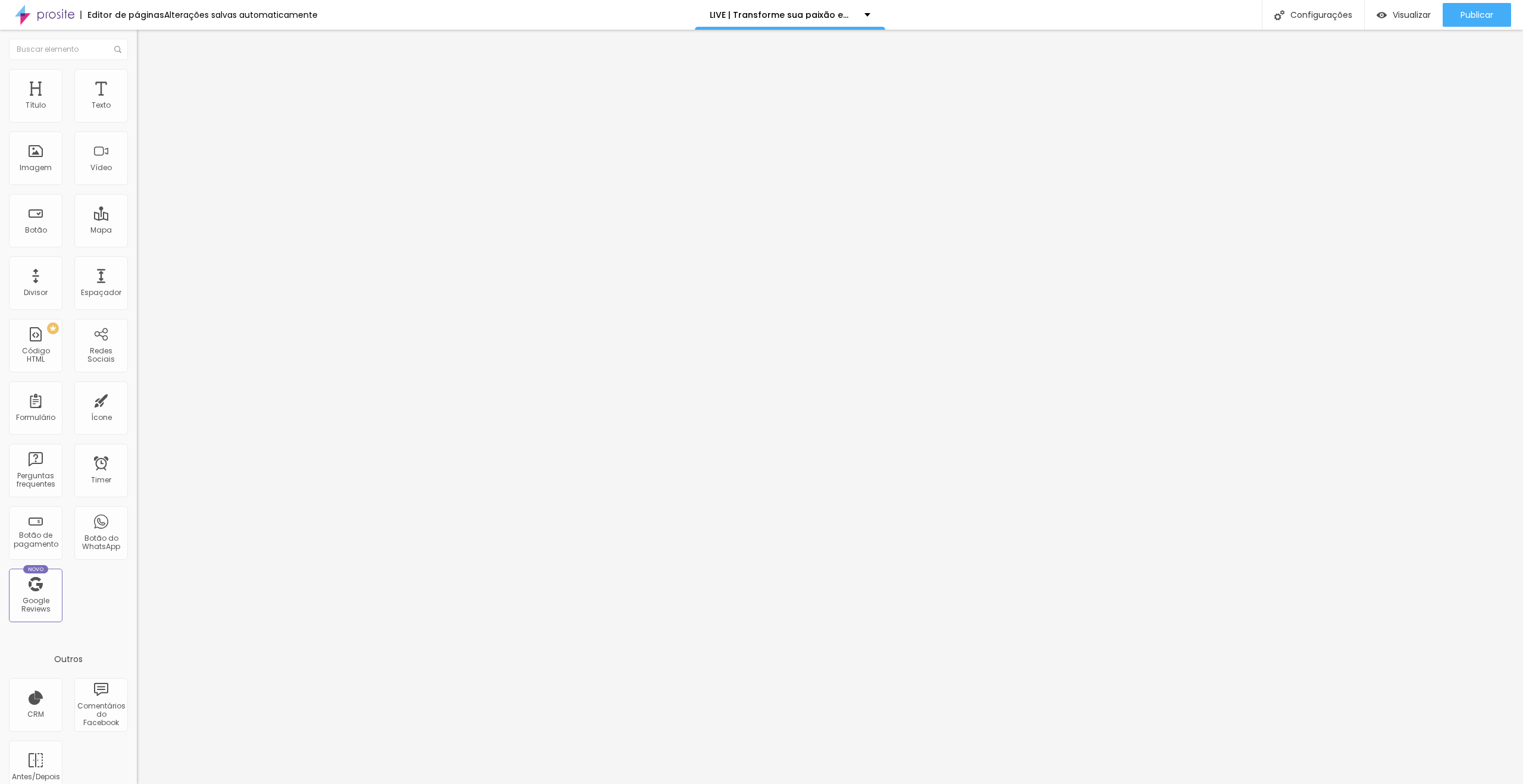
click at [137, 176] on button "button" at bounding box center [145, 170] width 17 height 12
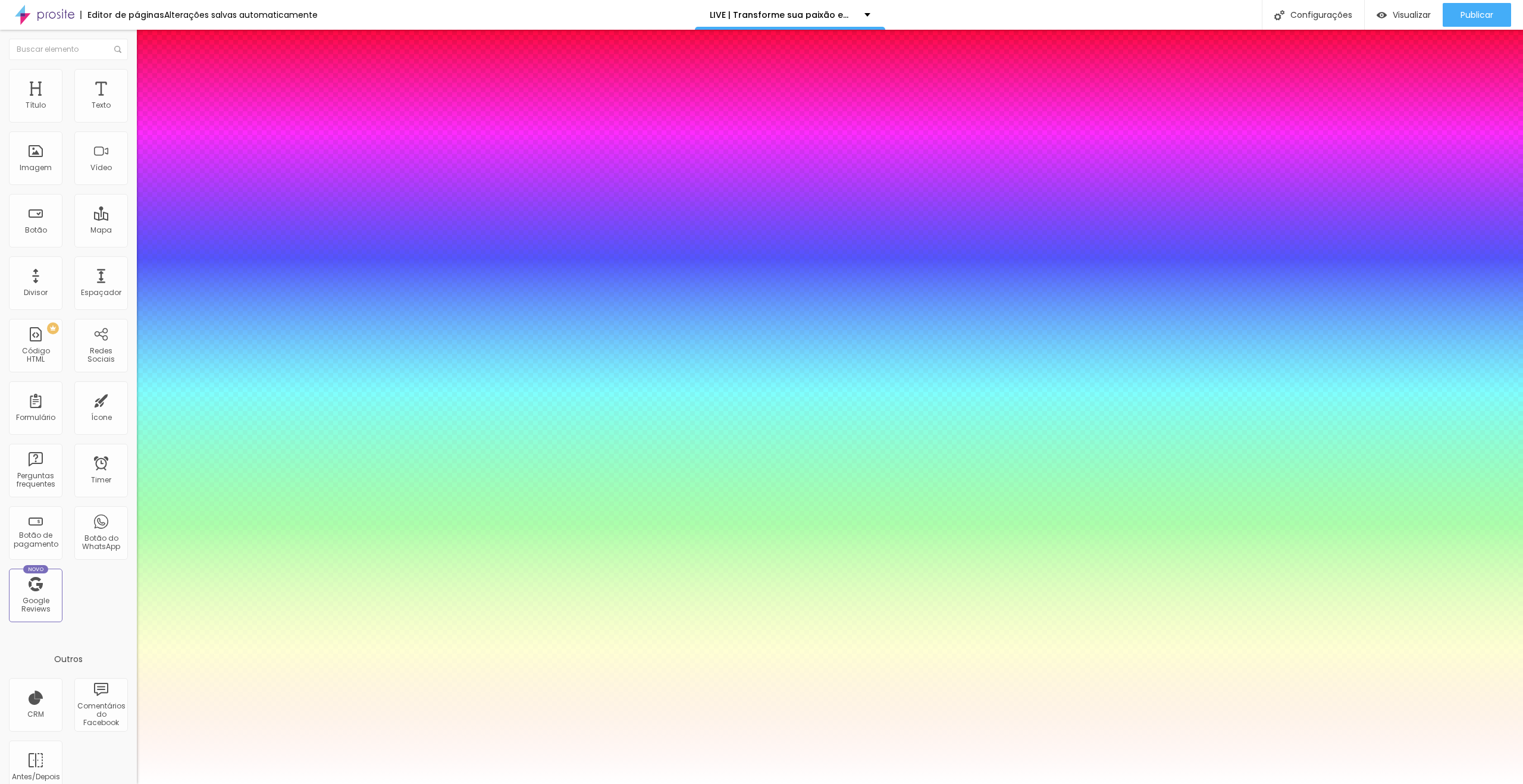
type input "1"
drag, startPoint x: 261, startPoint y: 338, endPoint x: 273, endPoint y: 338, distance: 12.5
type input "8"
type input "3"
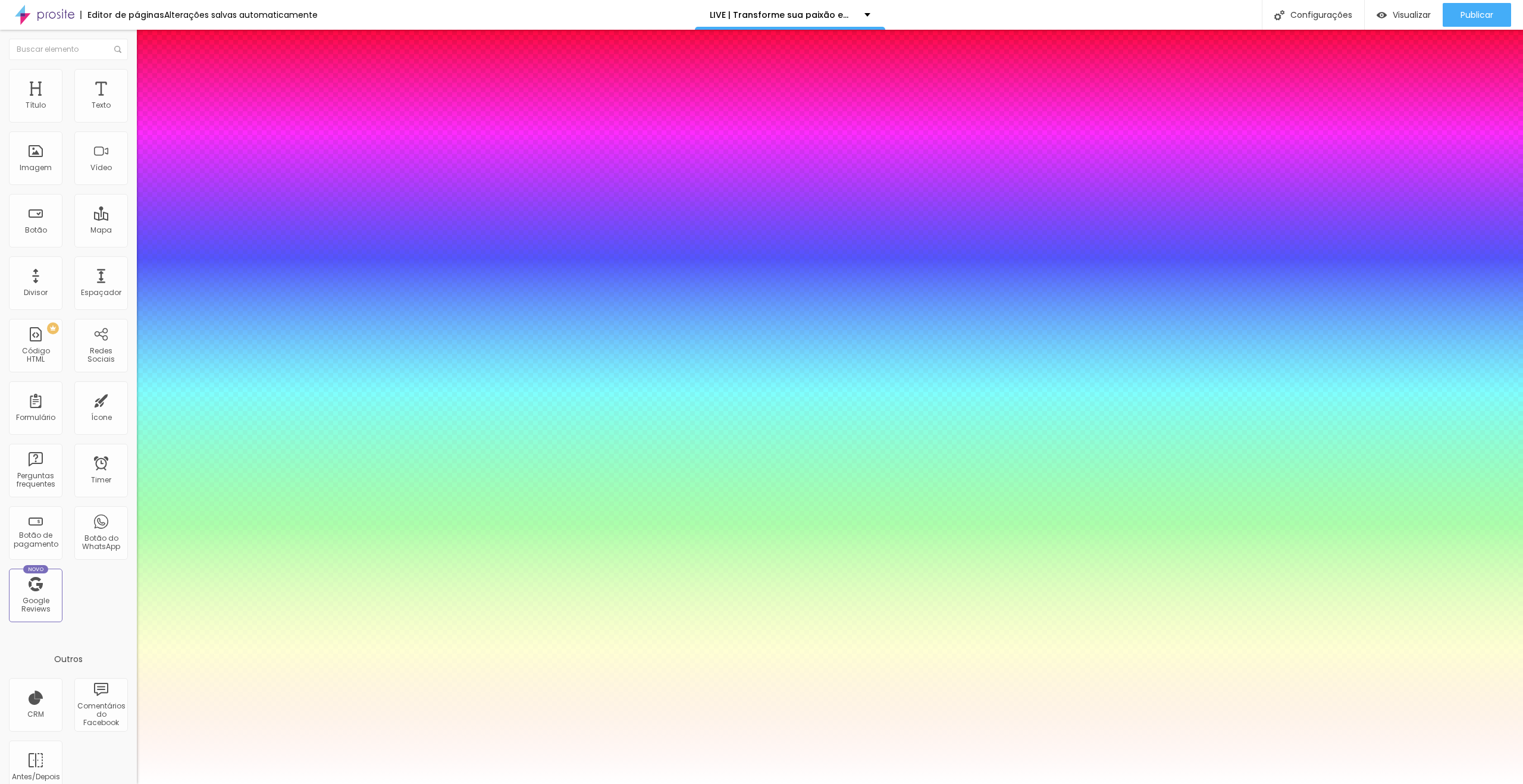
type input "1"
type input "38"
type input "1"
type input "38"
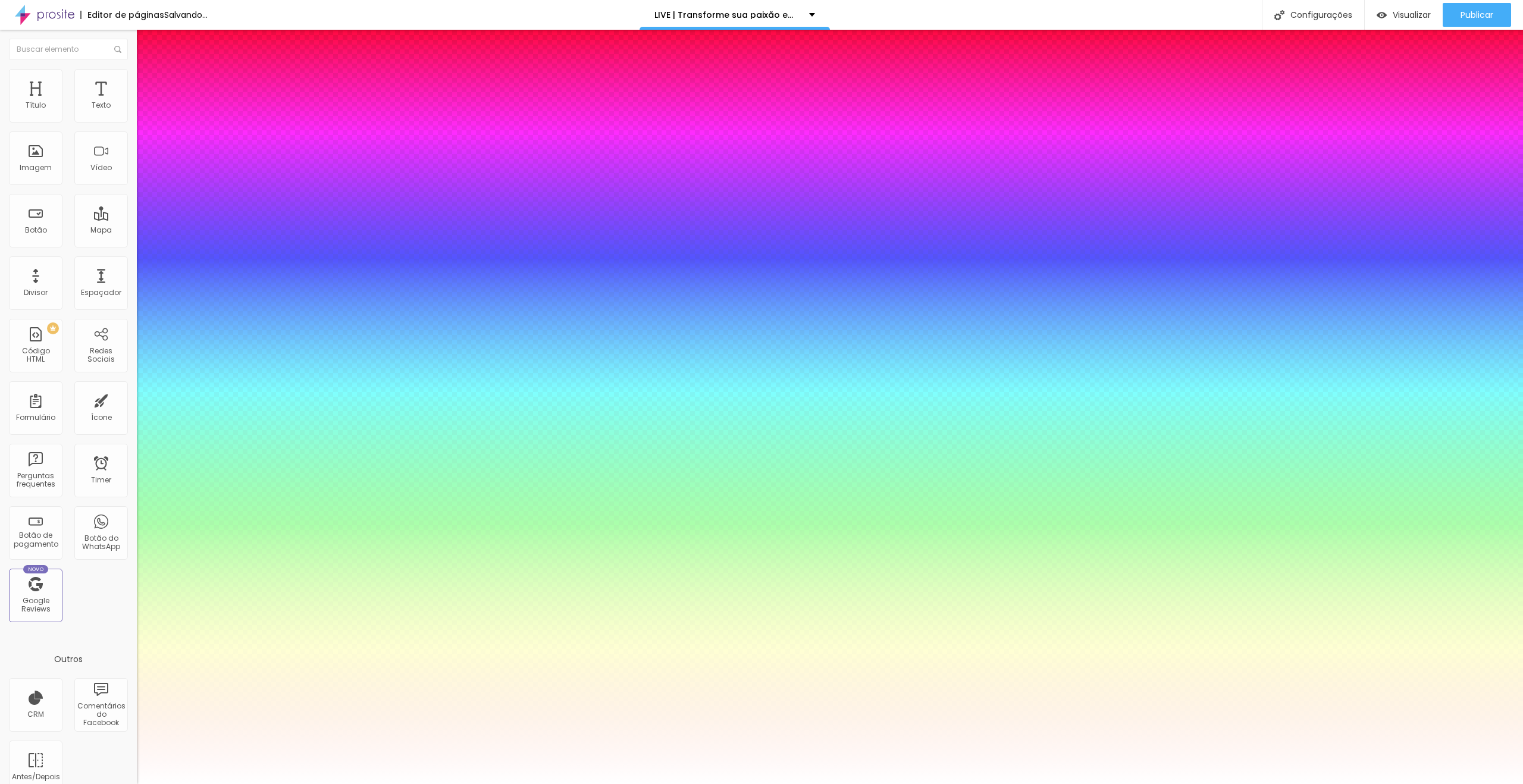
click at [1173, 784] on div at bounding box center [761, 784] width 1523 height 0
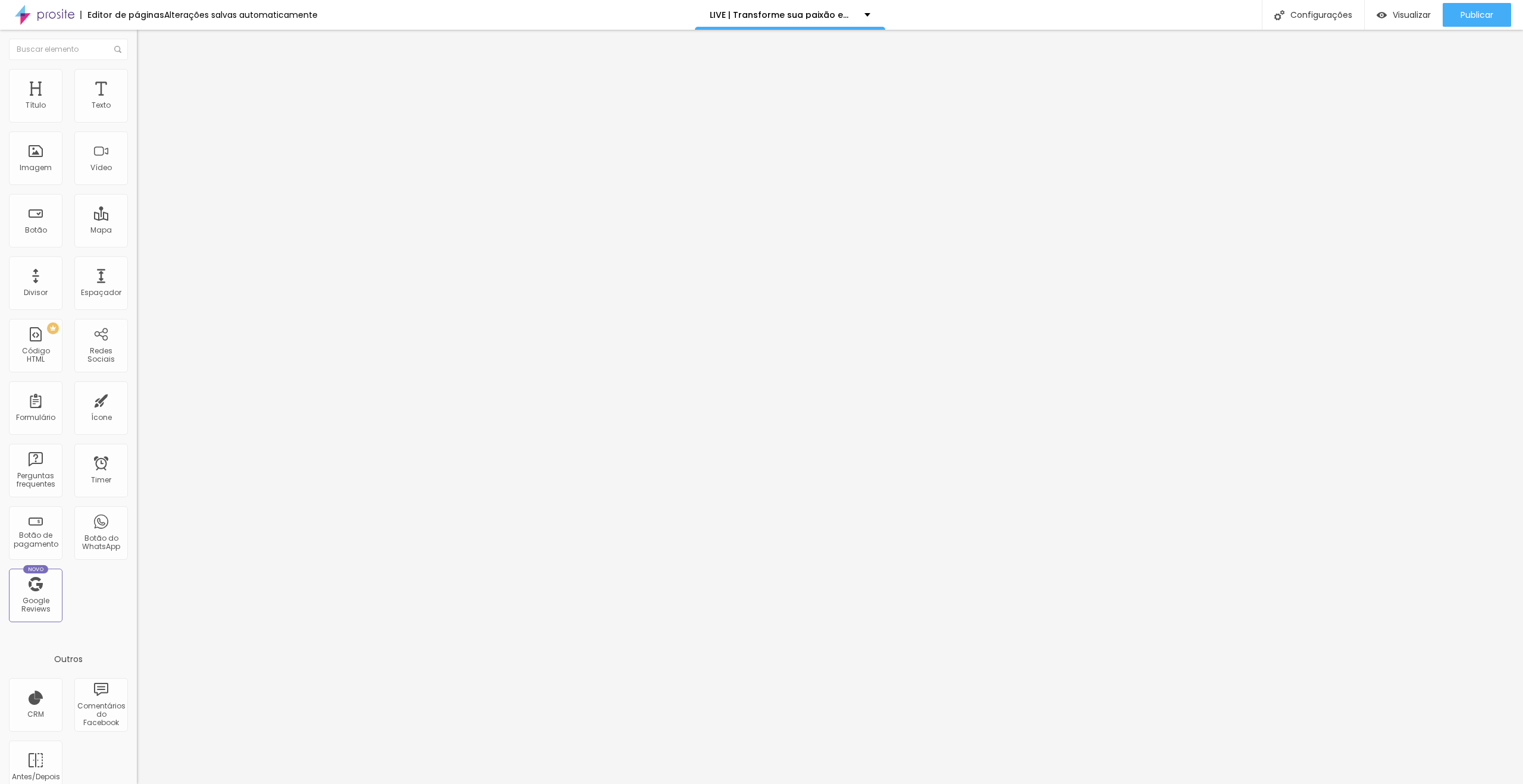
click at [137, 76] on li "Estilo" at bounding box center [205, 75] width 137 height 12
type input "15"
type input "20"
drag, startPoint x: 14, startPoint y: 126, endPoint x: 26, endPoint y: 128, distance: 12.7
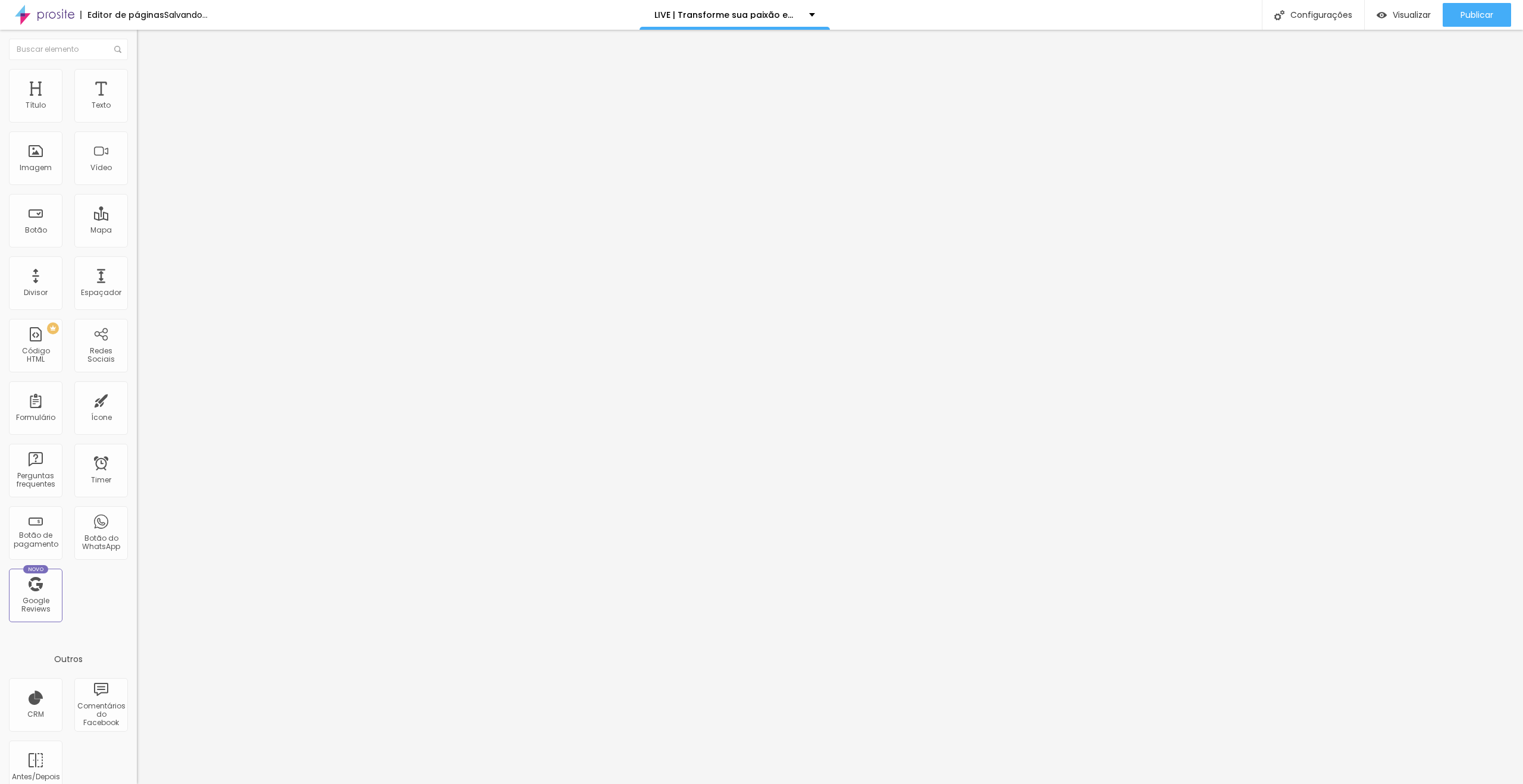
type input "20"
click at [137, 122] on input "range" at bounding box center [175, 117] width 77 height 10
click at [137, 176] on button "button" at bounding box center [145, 170] width 17 height 12
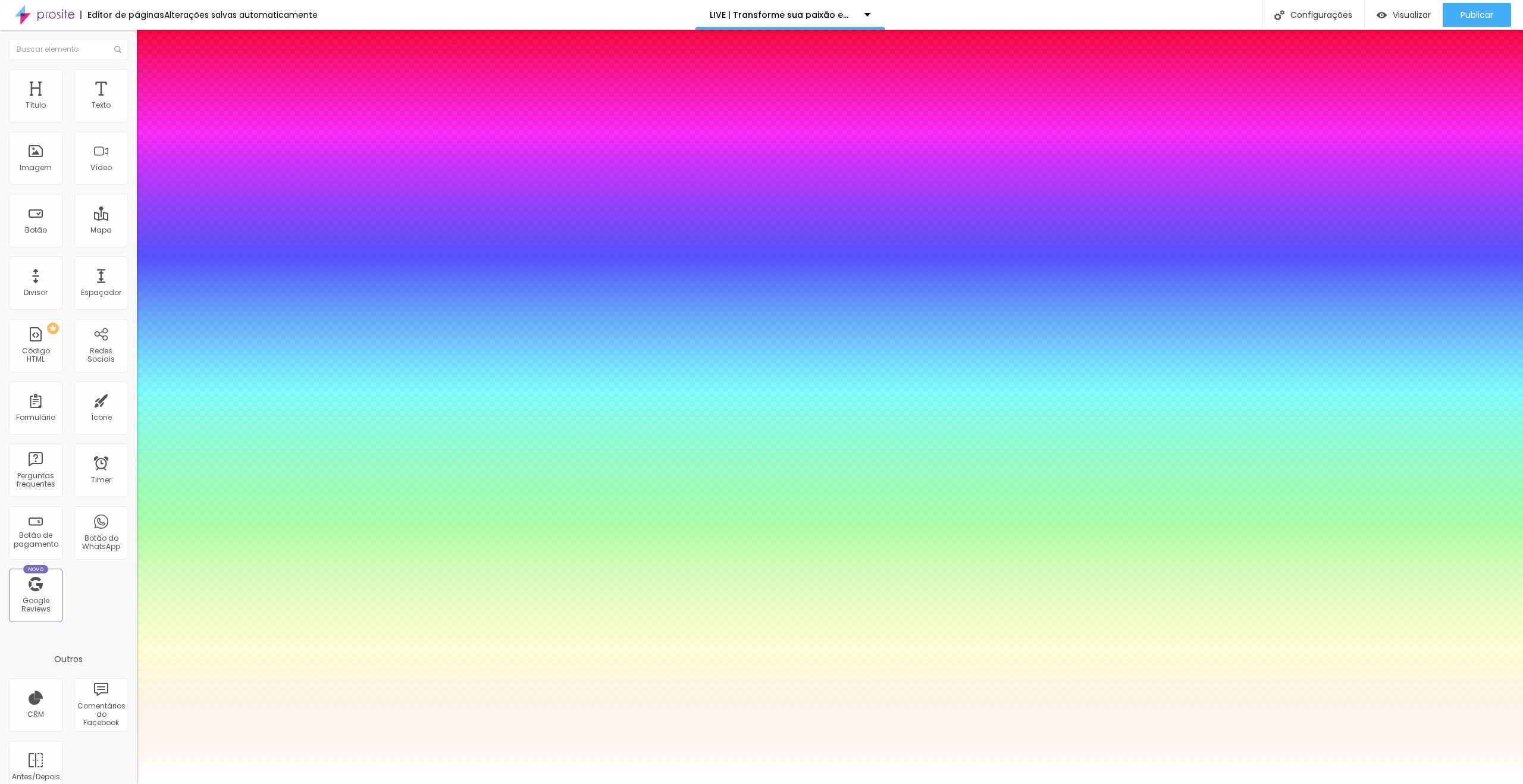
type input "1"
drag, startPoint x: 258, startPoint y: 333, endPoint x: 269, endPoint y: 334, distance: 10.7
type input "8"
type input "2"
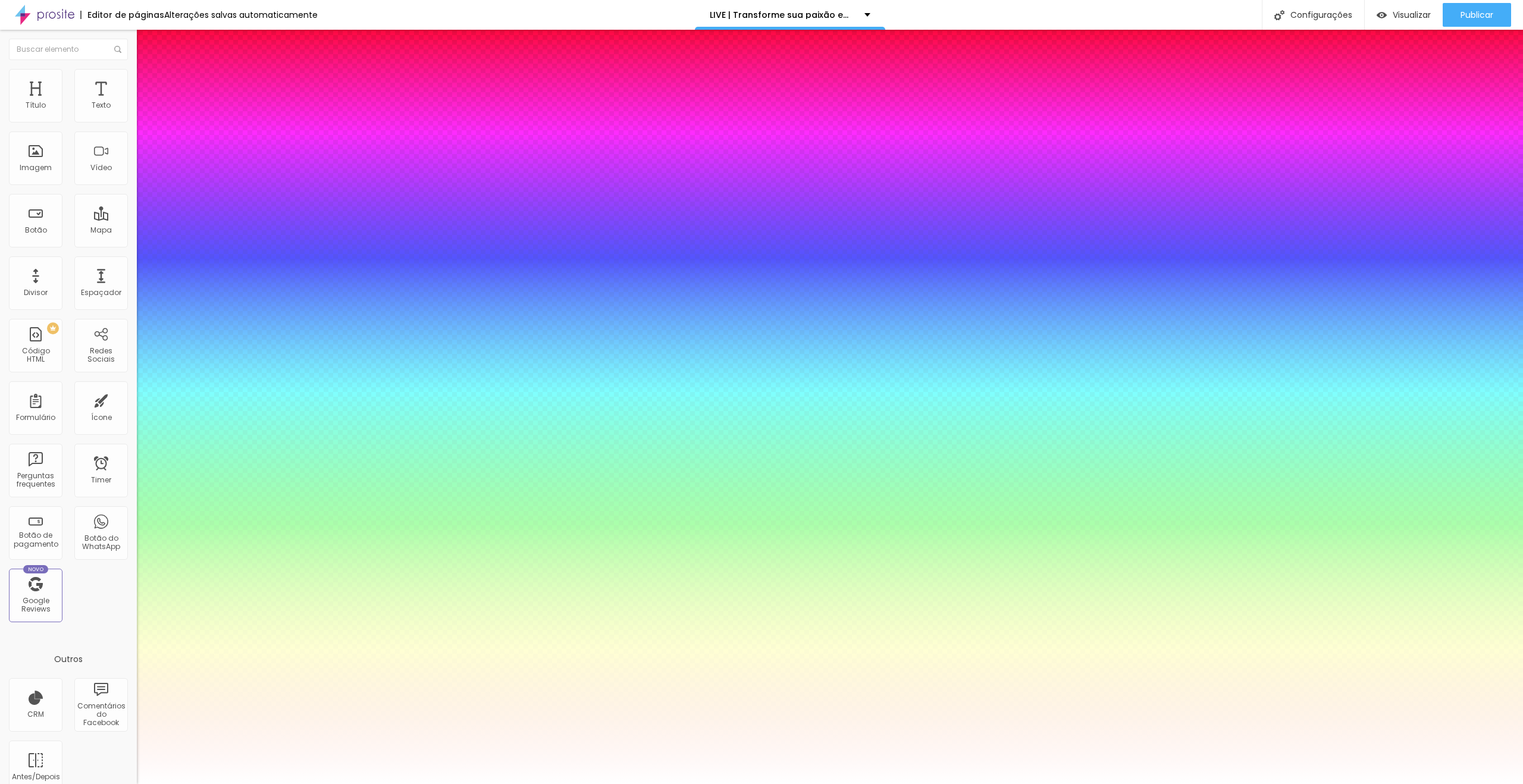
type input "1"
type input "26"
type input "1"
type input "26"
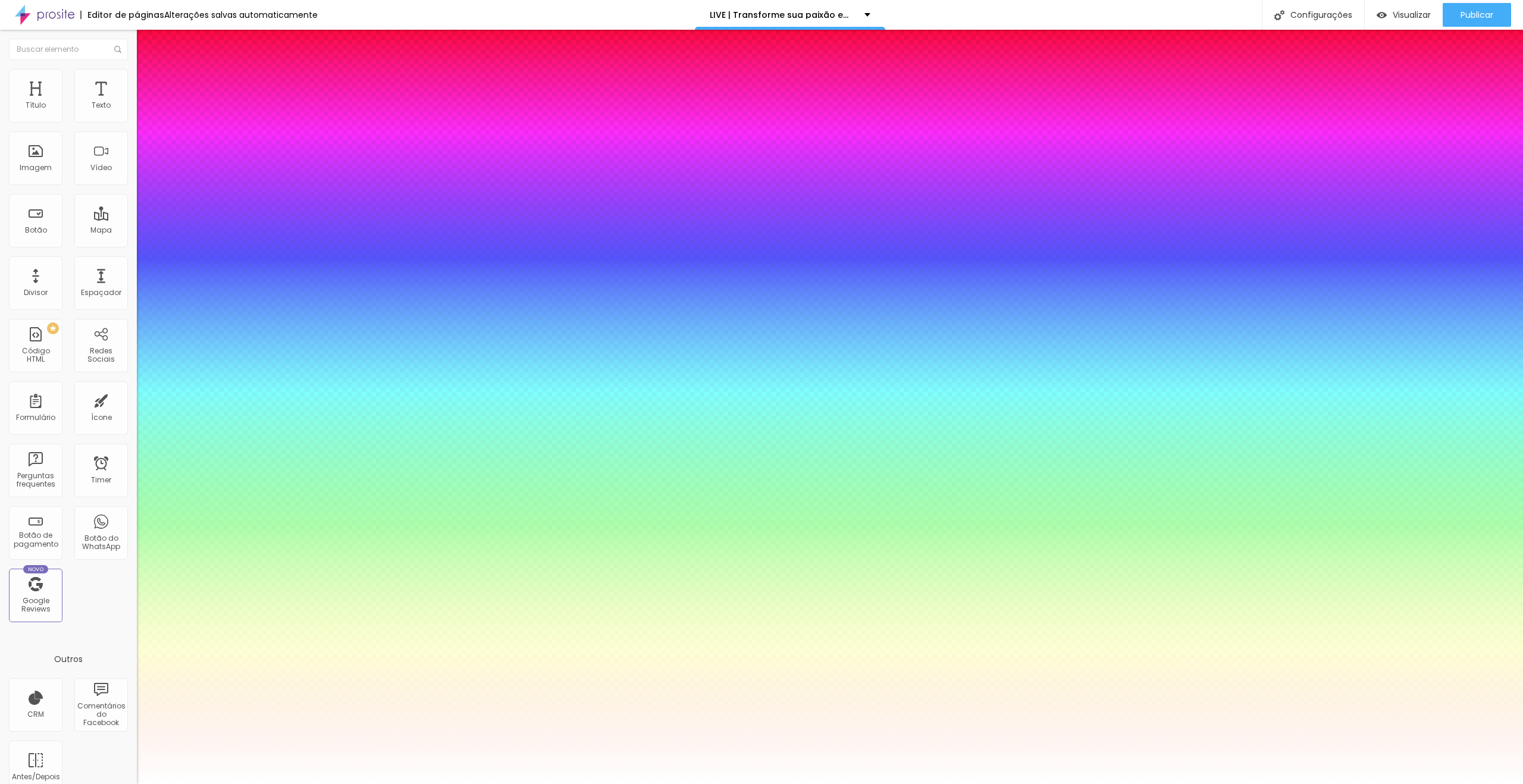
click at [992, 784] on div at bounding box center [761, 784] width 1523 height 0
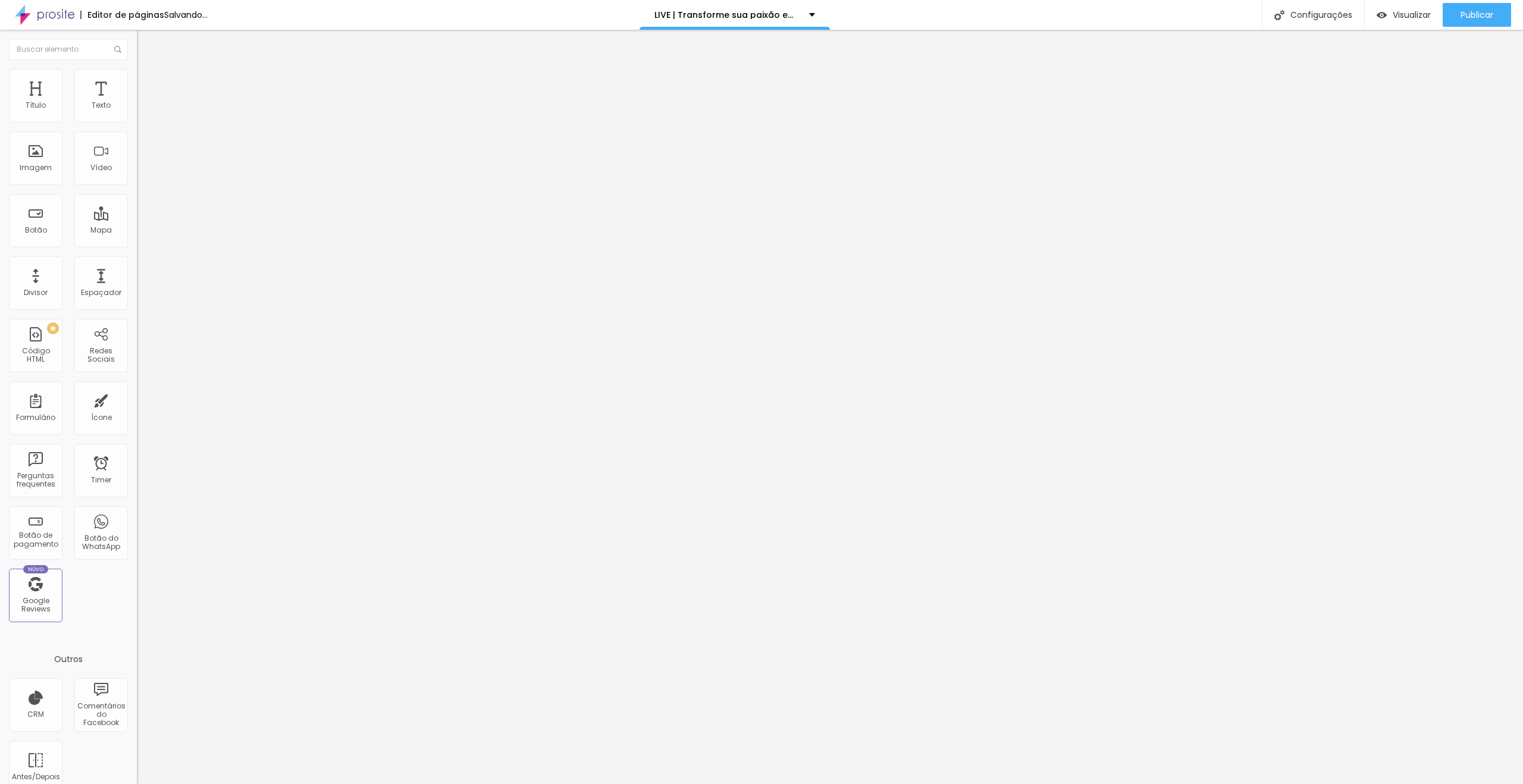
click at [137, 81] on li "Avançado" at bounding box center [205, 87] width 137 height 12
drag, startPoint x: 65, startPoint y: 72, endPoint x: 71, endPoint y: 91, distance: 19.9
click at [137, 72] on img at bounding box center [142, 74] width 11 height 11
type input "25"
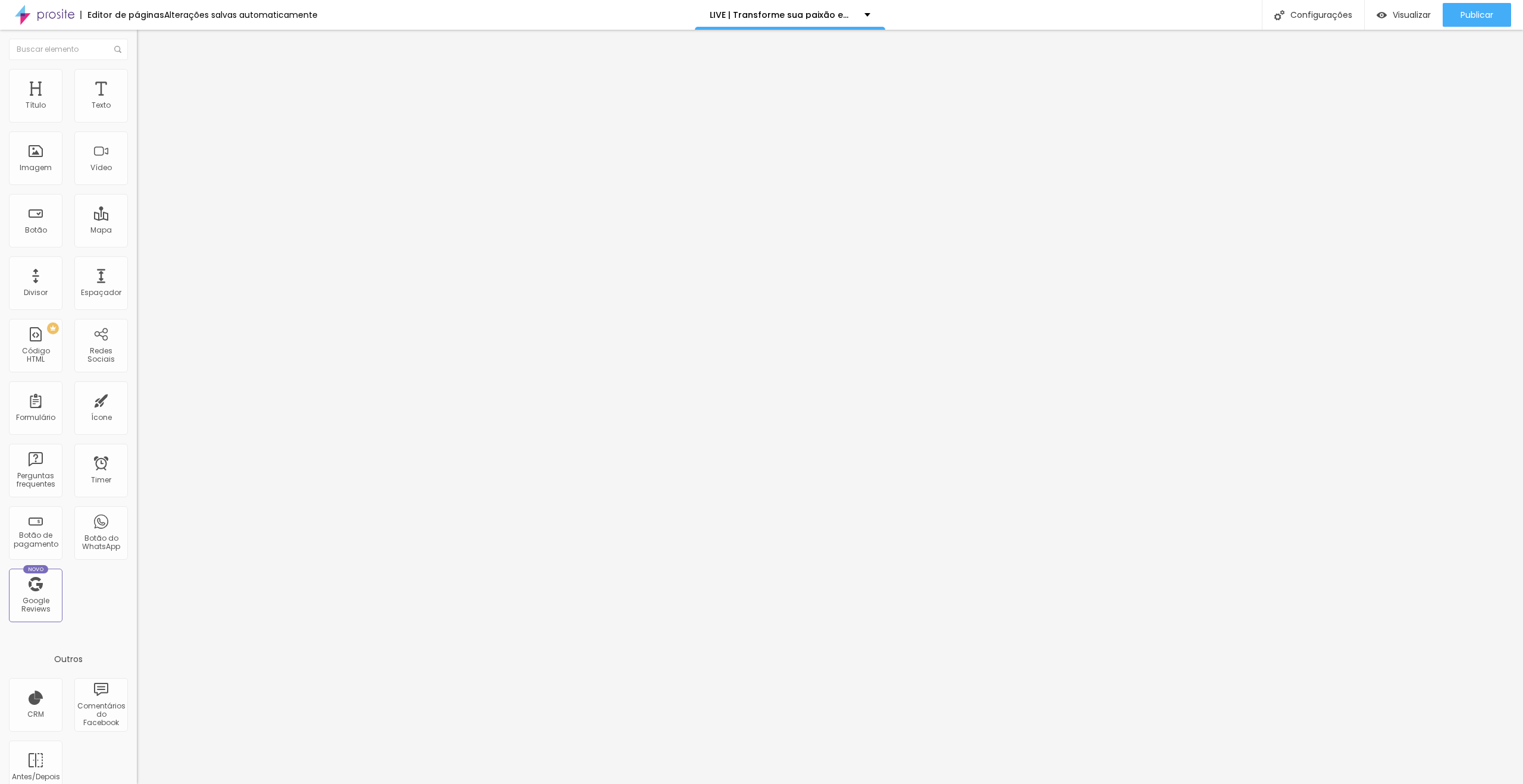
type input "100"
drag, startPoint x: 30, startPoint y: 128, endPoint x: 281, endPoint y: 133, distance: 251.7
type input "100"
click at [214, 122] on input "range" at bounding box center [175, 117] width 77 height 10
click at [1392, 27] on div "Pre-visualização Clique para visualizar esta página antes de publicar." at bounding box center [1376, 57] width 131 height 60
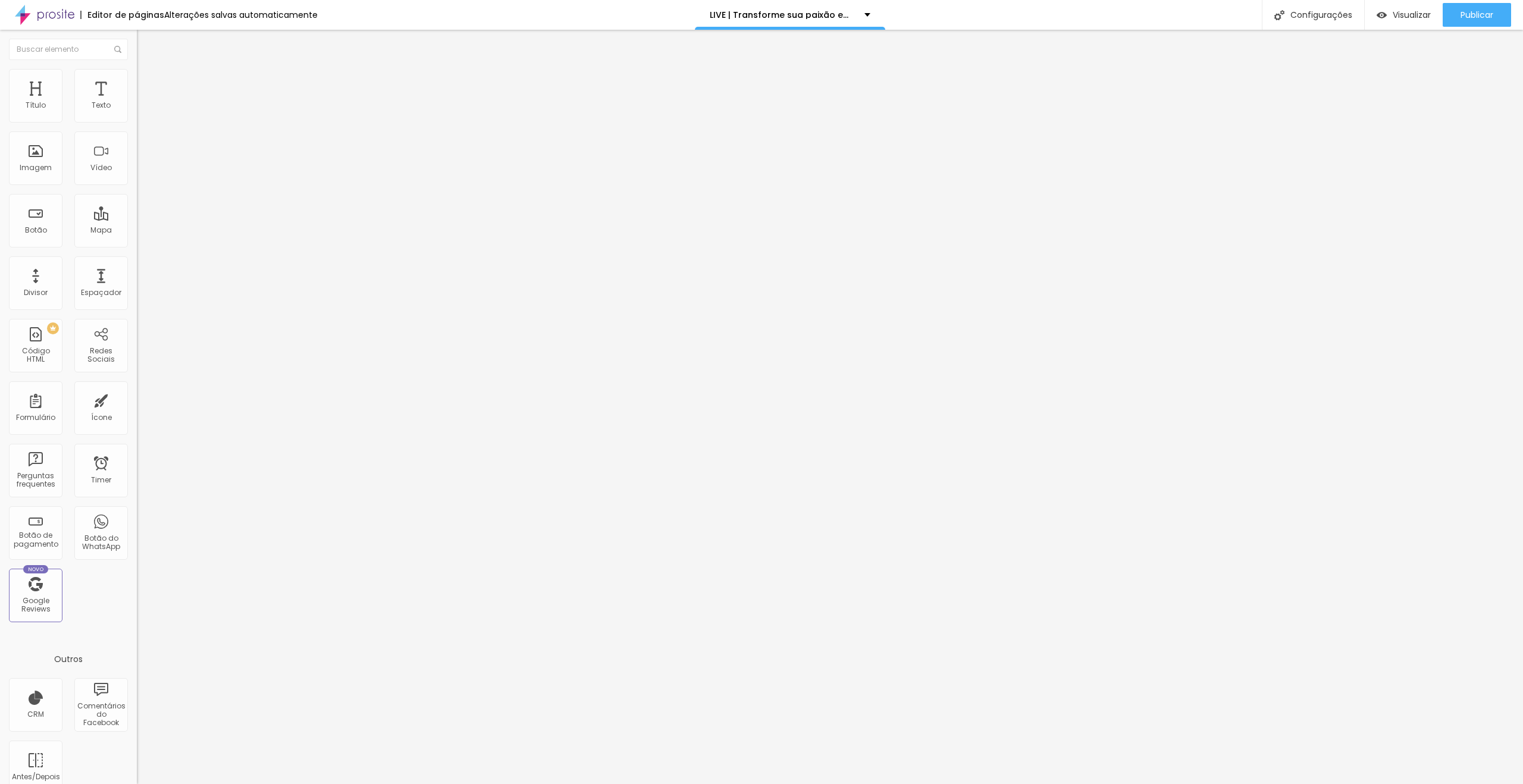
click at [148, 82] on span "Estilo" at bounding box center [157, 77] width 18 height 10
type input "95"
type input "65"
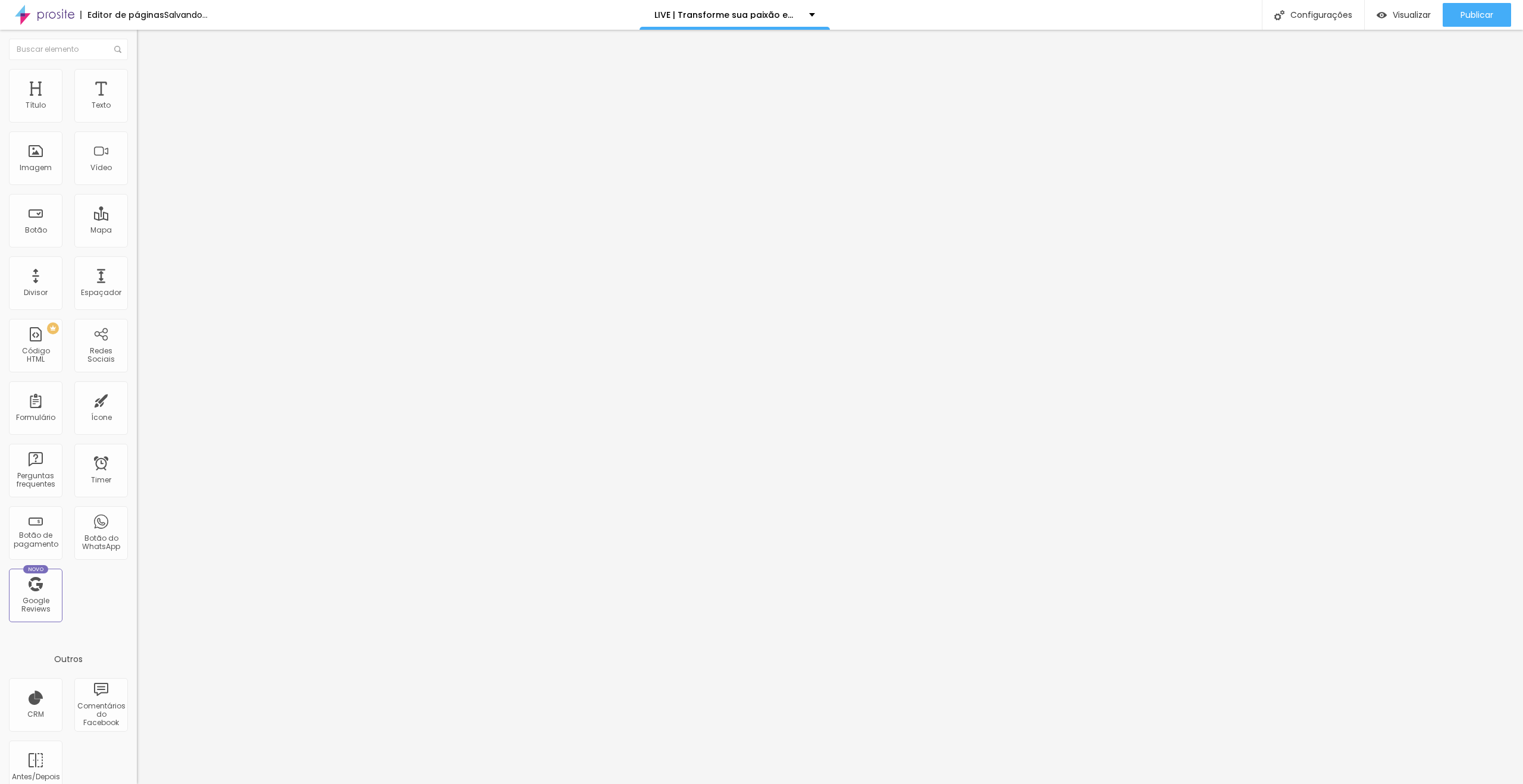
type input "60"
type input "55"
type input "50"
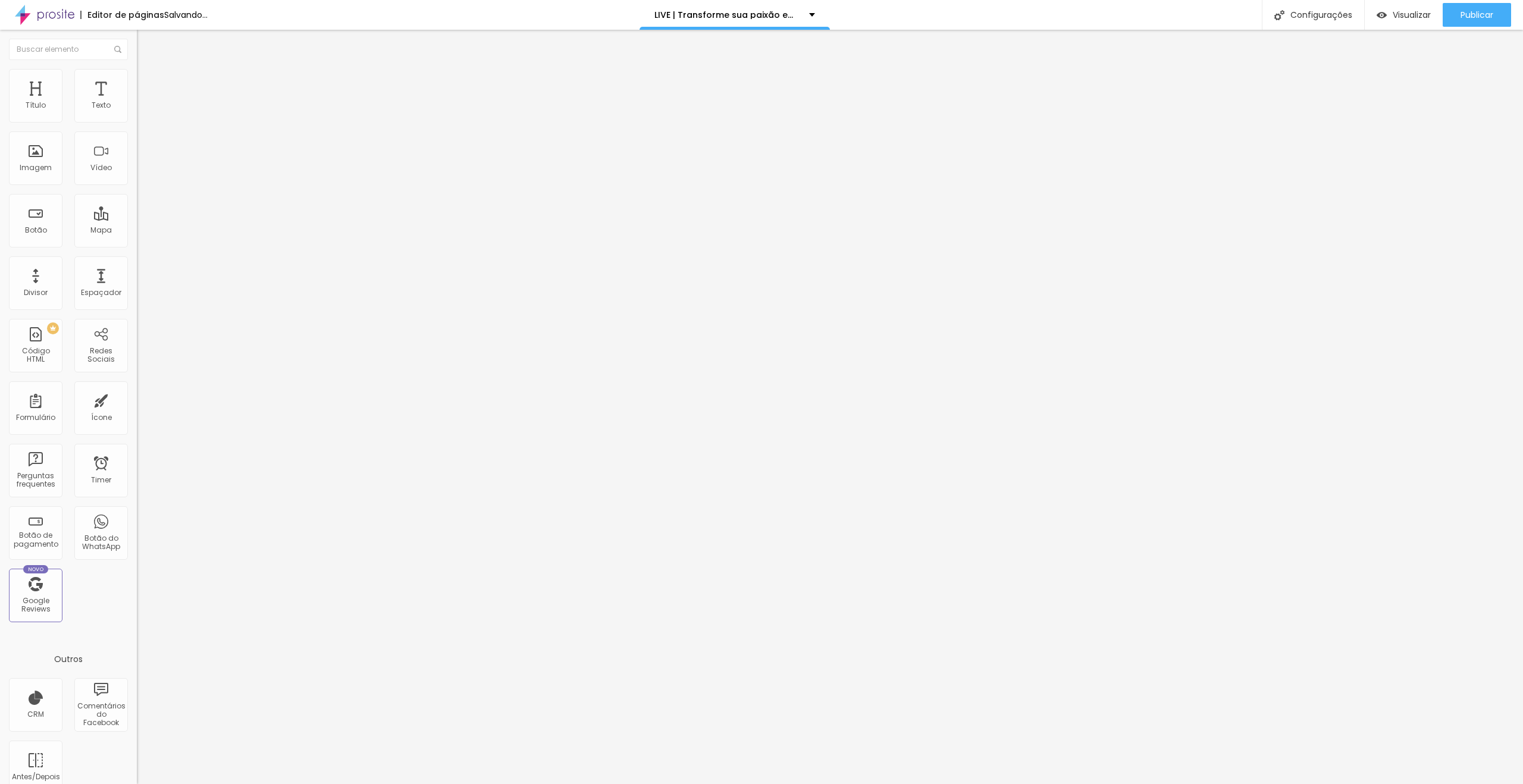
type input "50"
type input "45"
type input "50"
drag, startPoint x: 125, startPoint y: 123, endPoint x: 61, endPoint y: 126, distance: 64.3
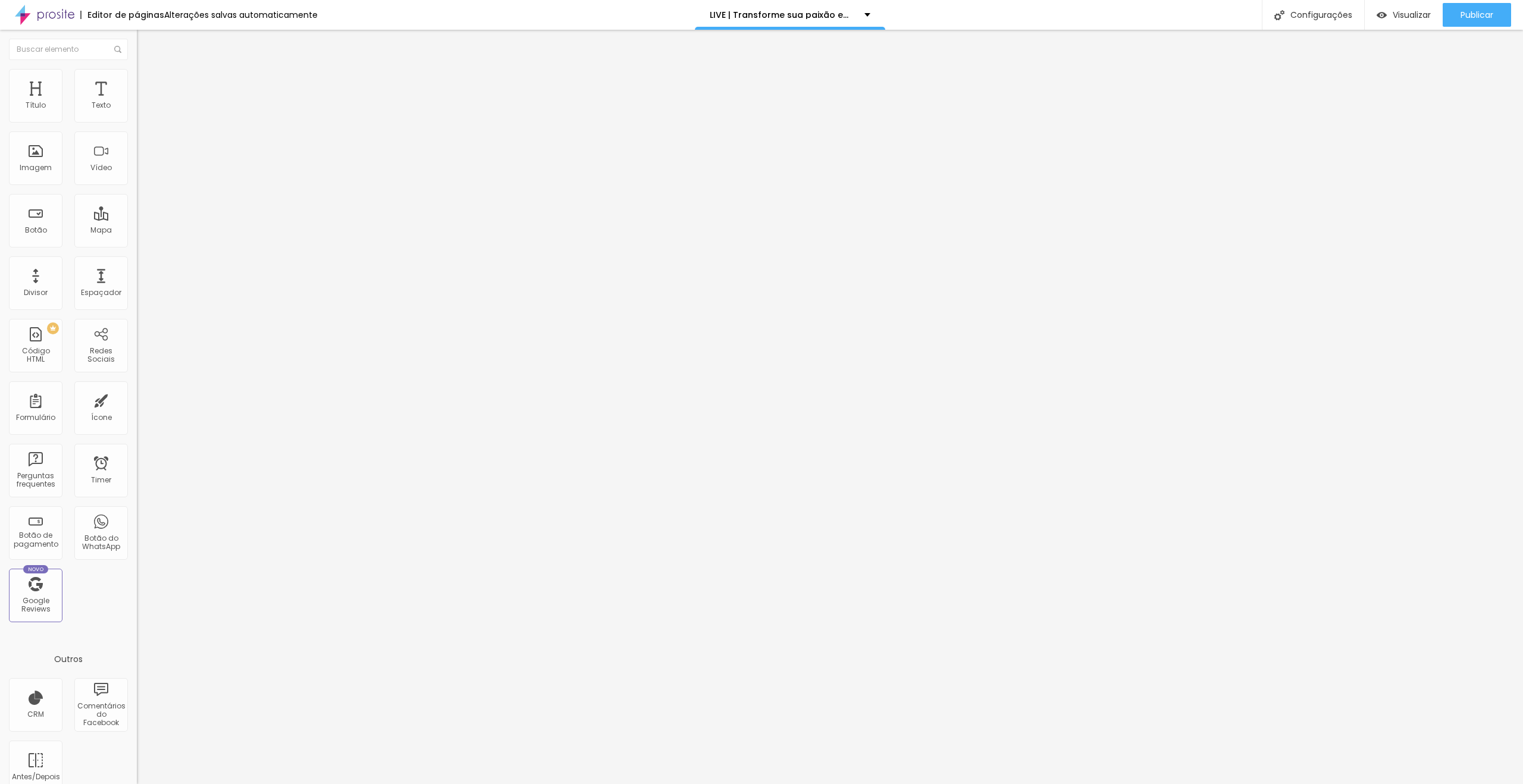
type input "50"
click at [137, 122] on input "range" at bounding box center [175, 117] width 77 height 10
click at [148, 84] on span "Avançado" at bounding box center [167, 89] width 39 height 10
click at [137, 76] on li "Estilo" at bounding box center [205, 75] width 137 height 12
type input "100"
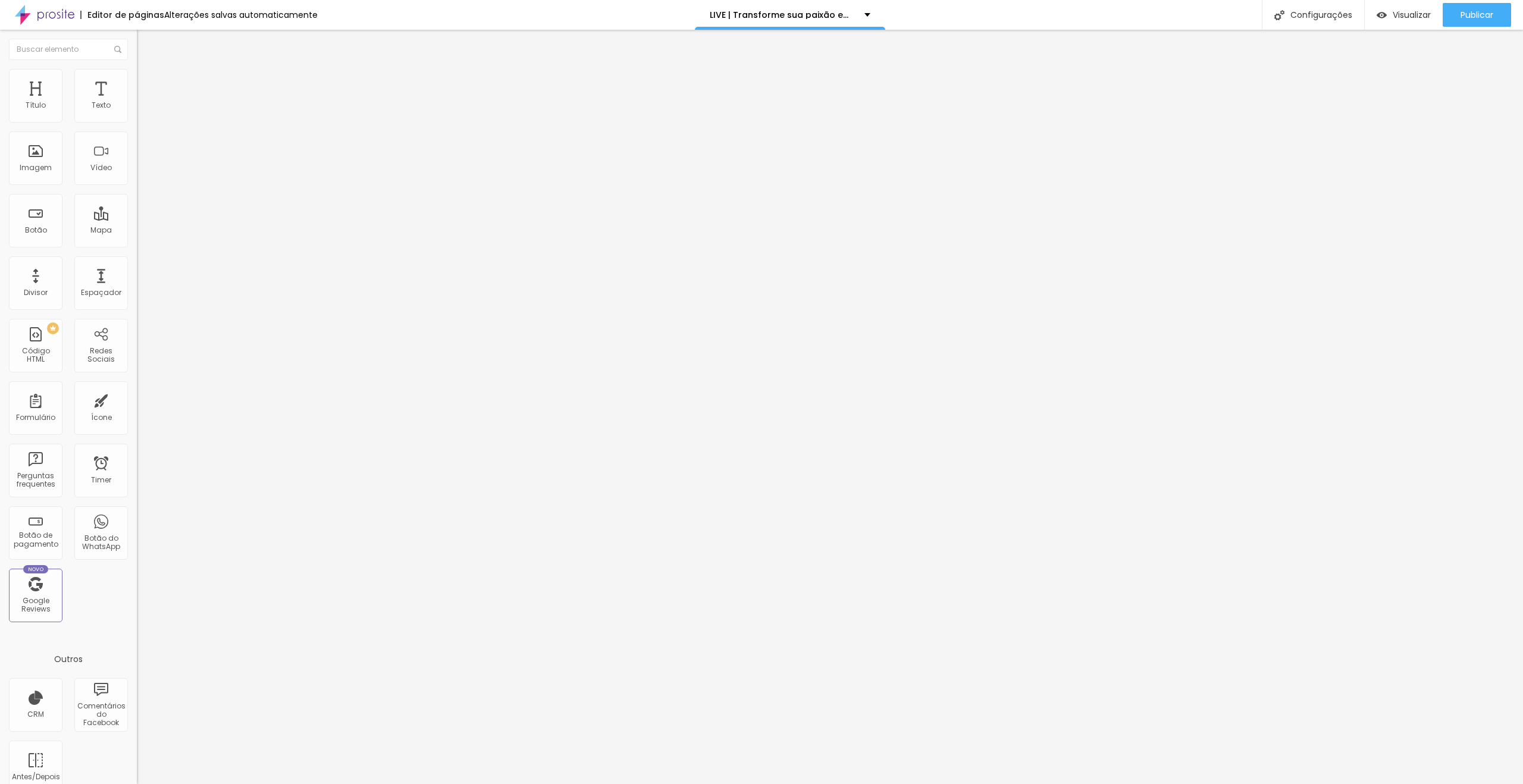
drag, startPoint x: 107, startPoint y: 127, endPoint x: 280, endPoint y: 128, distance: 173.7
type input "100"
click at [214, 122] on input "range" at bounding box center [175, 117] width 77 height 10
click at [1476, 23] on div "Publicar" at bounding box center [1477, 15] width 33 height 24
click at [1471, 16] on span "Publicar" at bounding box center [1477, 15] width 33 height 10
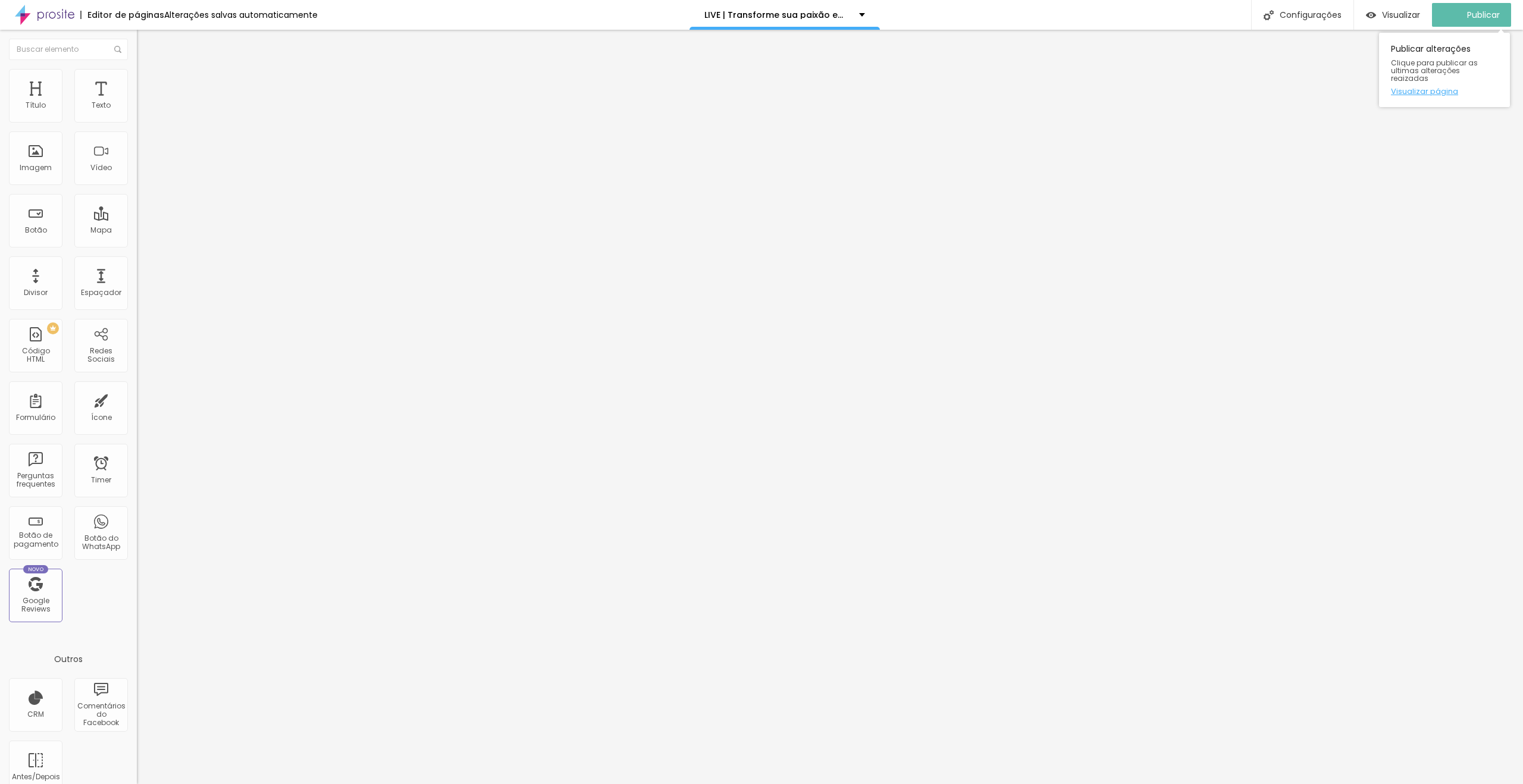
click at [1447, 87] on link "Visualizar página" at bounding box center [1444, 91] width 107 height 8
click at [1431, 87] on link "Visualizar página" at bounding box center [1444, 91] width 107 height 8
click at [137, 112] on input "Av. [STREET_ADDRESS] 66035-405" at bounding box center [208, 106] width 143 height 12
paste input "[GEOGRAPHIC_DATA]"
type input "[GEOGRAPHIC_DATA]"
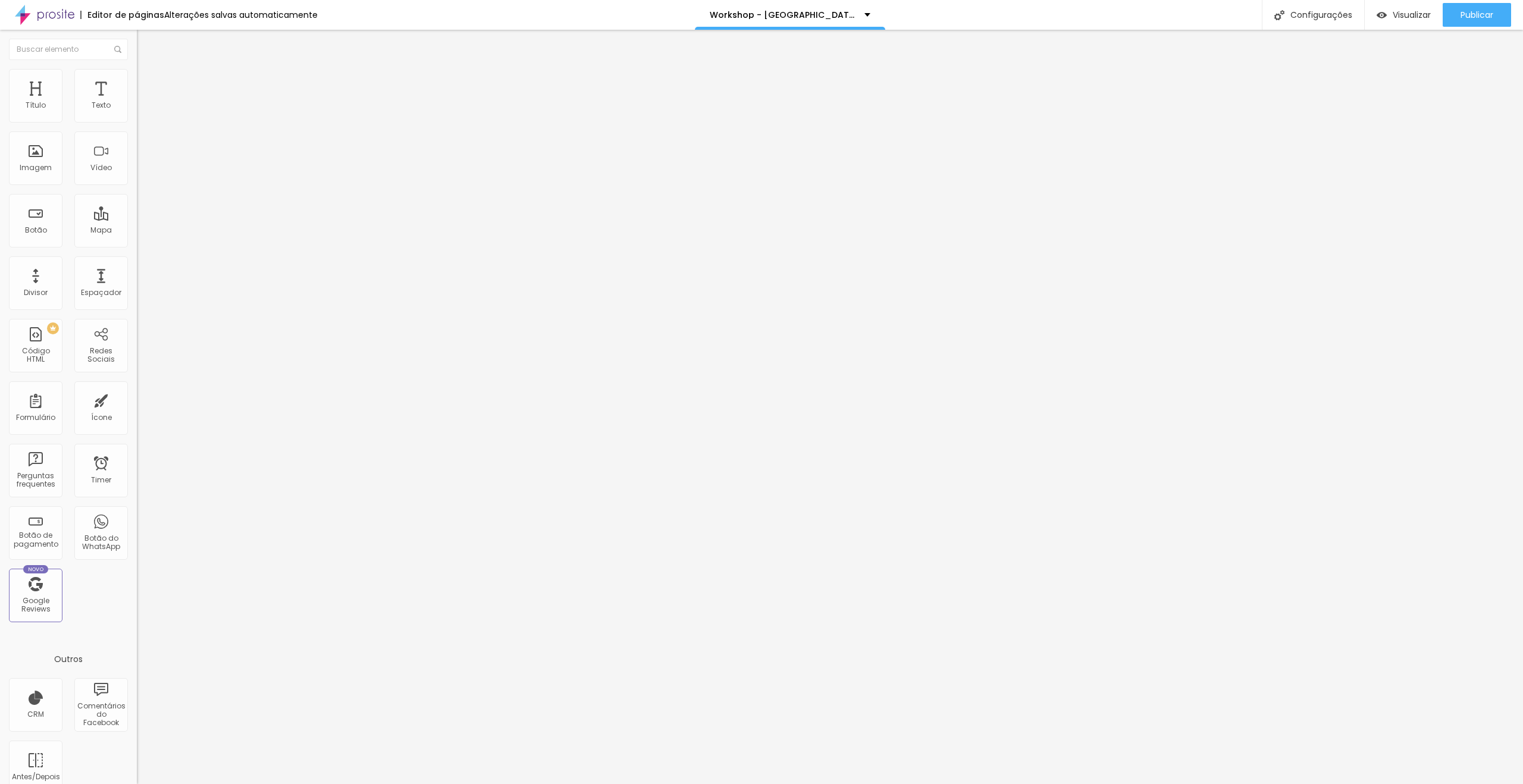
click at [137, 112] on input "Av. [STREET_ADDRESS] 66035-405" at bounding box center [208, 106] width 143 height 12
paste input "[GEOGRAPHIC_DATA]"
type input "[GEOGRAPHIC_DATA]"
click at [137, 102] on span "Trocar imagem" at bounding box center [169, 97] width 65 height 10
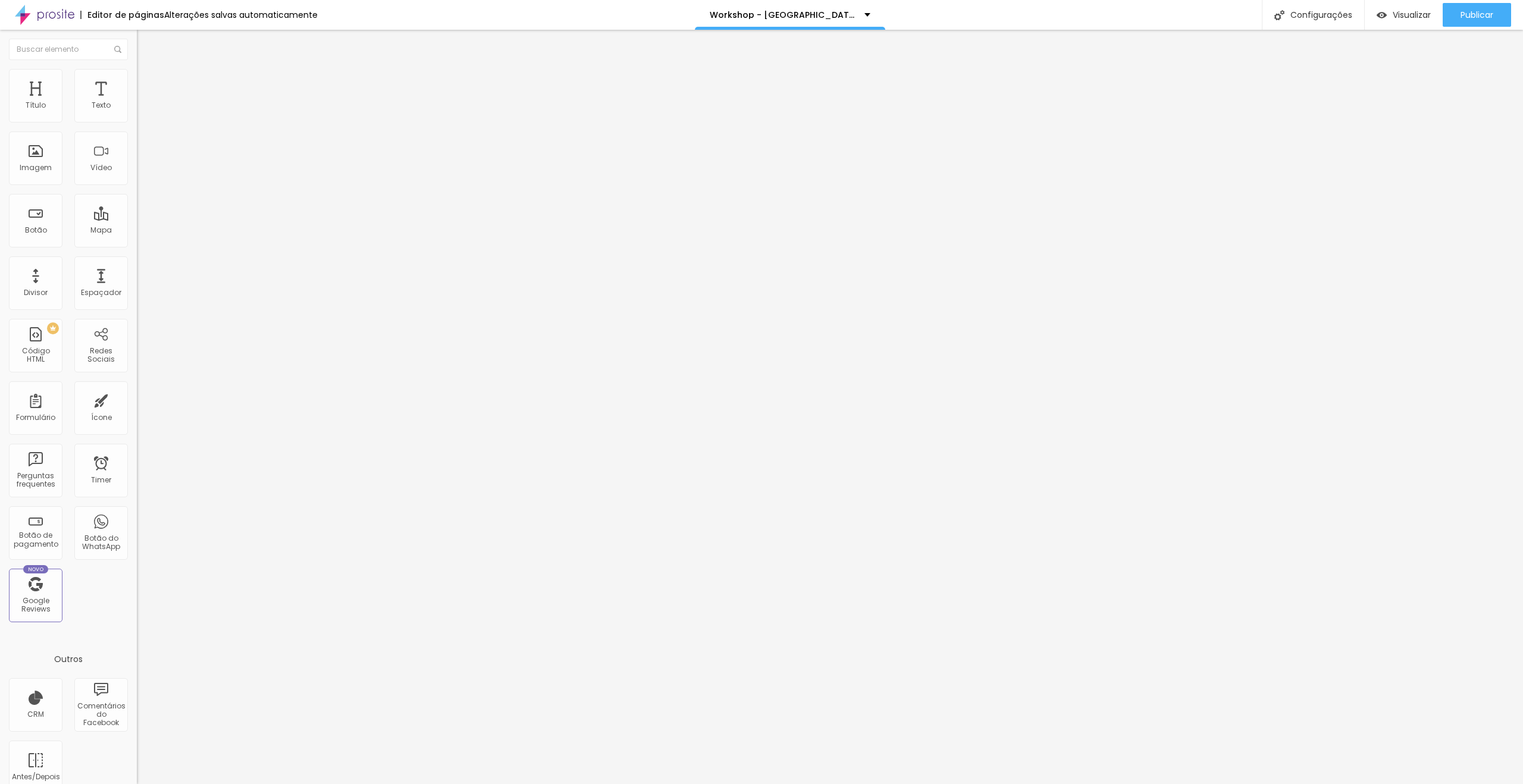
click at [137, 102] on span "Trocar imagem" at bounding box center [169, 97] width 65 height 10
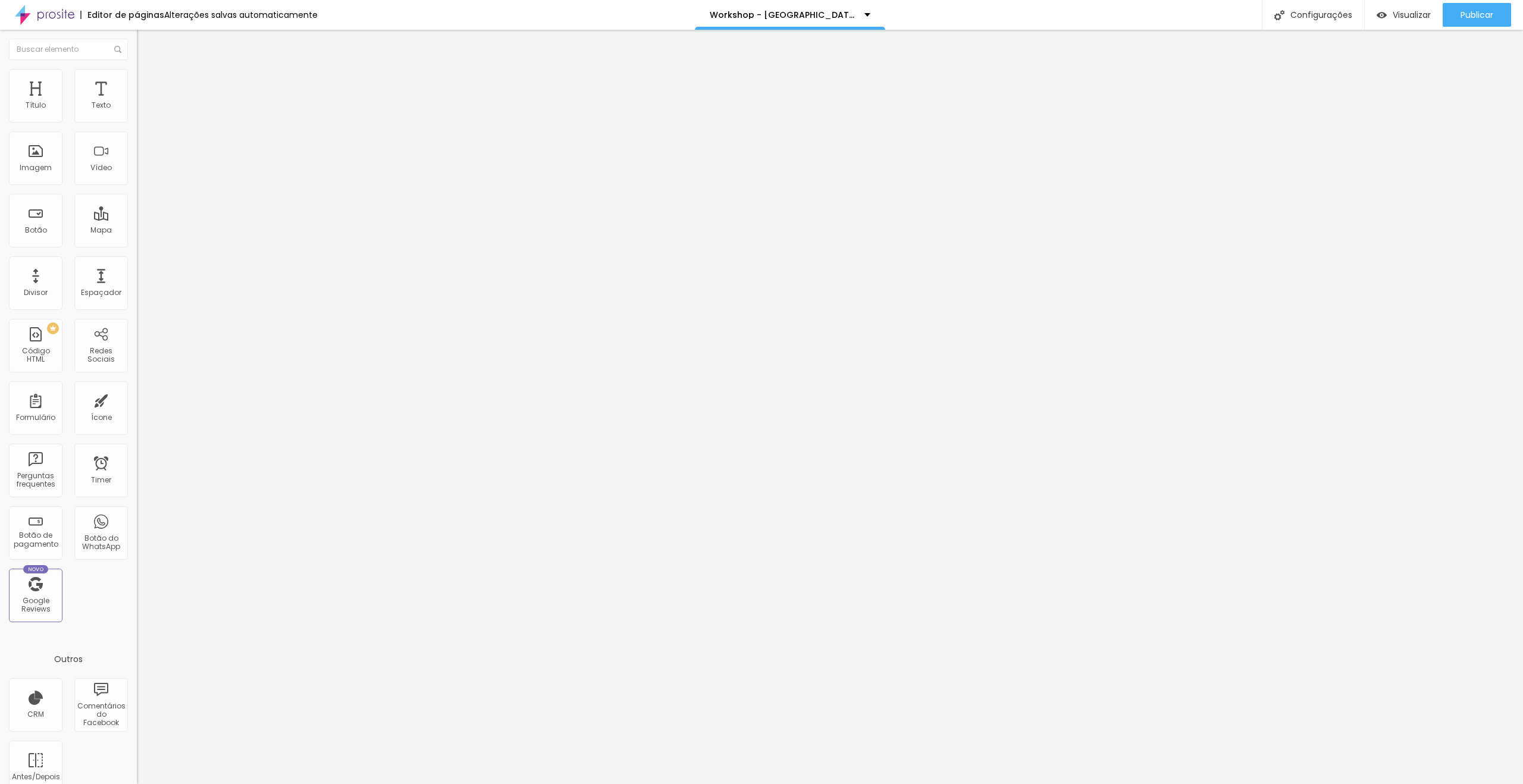
click at [137, 126] on span "Editar perguntas" at bounding box center [171, 121] width 68 height 10
drag, startPoint x: 752, startPoint y: 374, endPoint x: 646, endPoint y: 355, distance: 107.6
drag, startPoint x: 747, startPoint y: 355, endPoint x: 649, endPoint y: 355, distance: 98.2
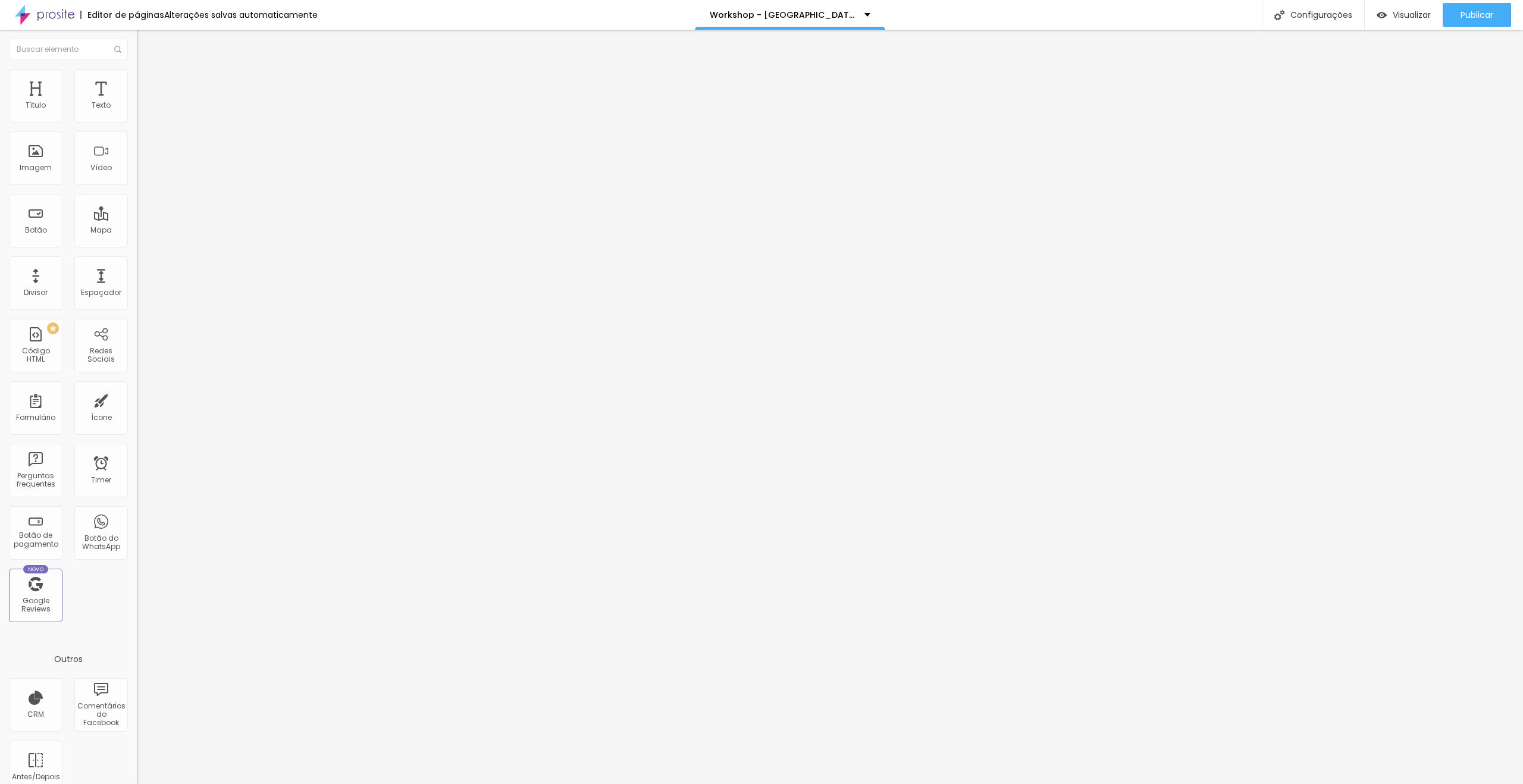
click at [1477, 18] on span "Publicar" at bounding box center [1477, 15] width 33 height 10
click at [137, 112] on input "Av. [STREET_ADDRESS] 66035-405" at bounding box center [208, 106] width 143 height 12
paste input "[GEOGRAPHIC_DATA]"
type input "[GEOGRAPHIC_DATA]"
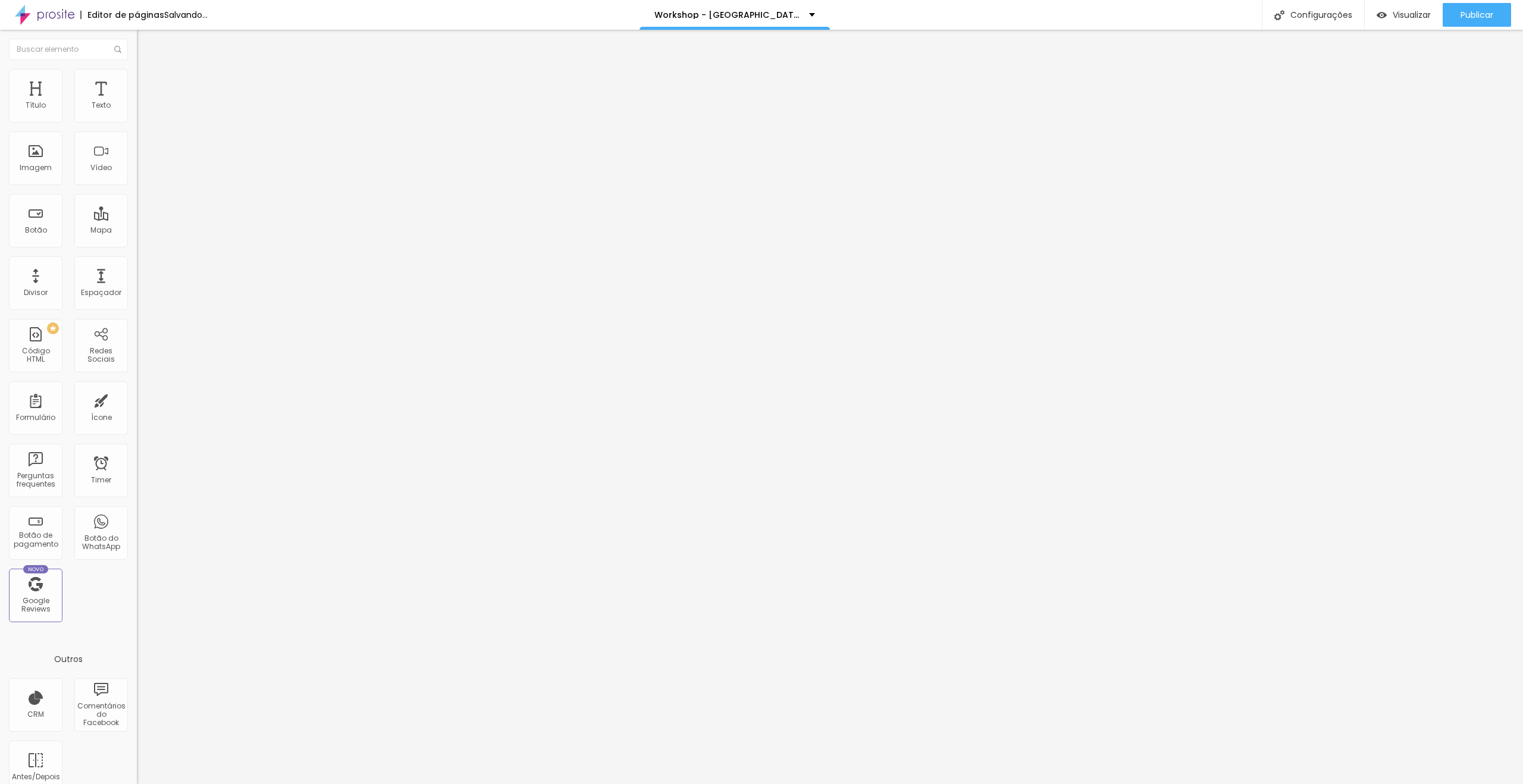
click at [137, 112] on input "Av. [STREET_ADDRESS] 66035-405" at bounding box center [208, 106] width 143 height 12
paste input "Mercure Belém Boulevard"
type input "Mercure Belém Boulevard"
click at [137, 102] on span "Trocar imagem" at bounding box center [169, 97] width 65 height 10
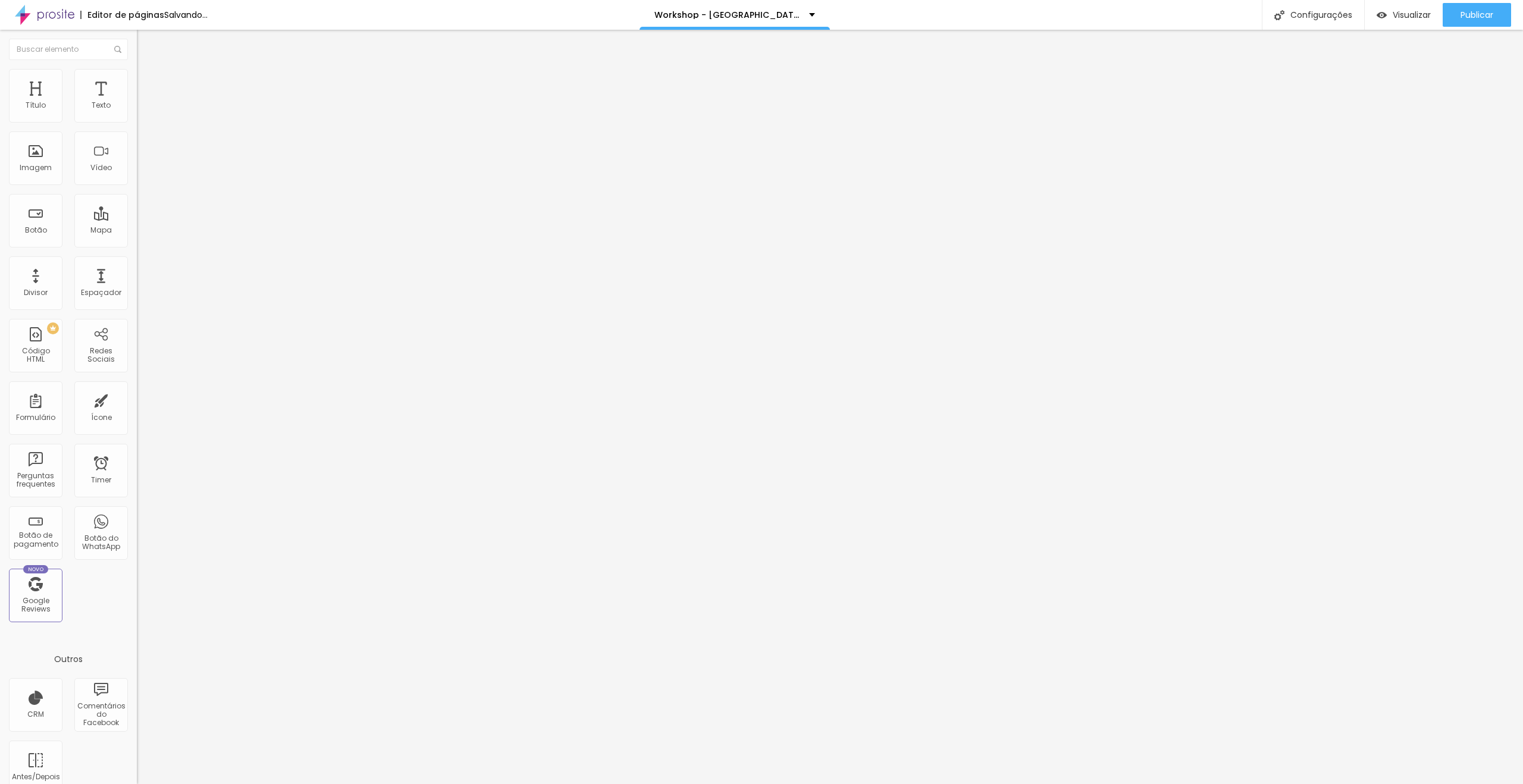
click at [137, 102] on span "Trocar imagem" at bounding box center [169, 97] width 65 height 10
click at [137, 126] on span "Editar perguntas" at bounding box center [171, 121] width 68 height 10
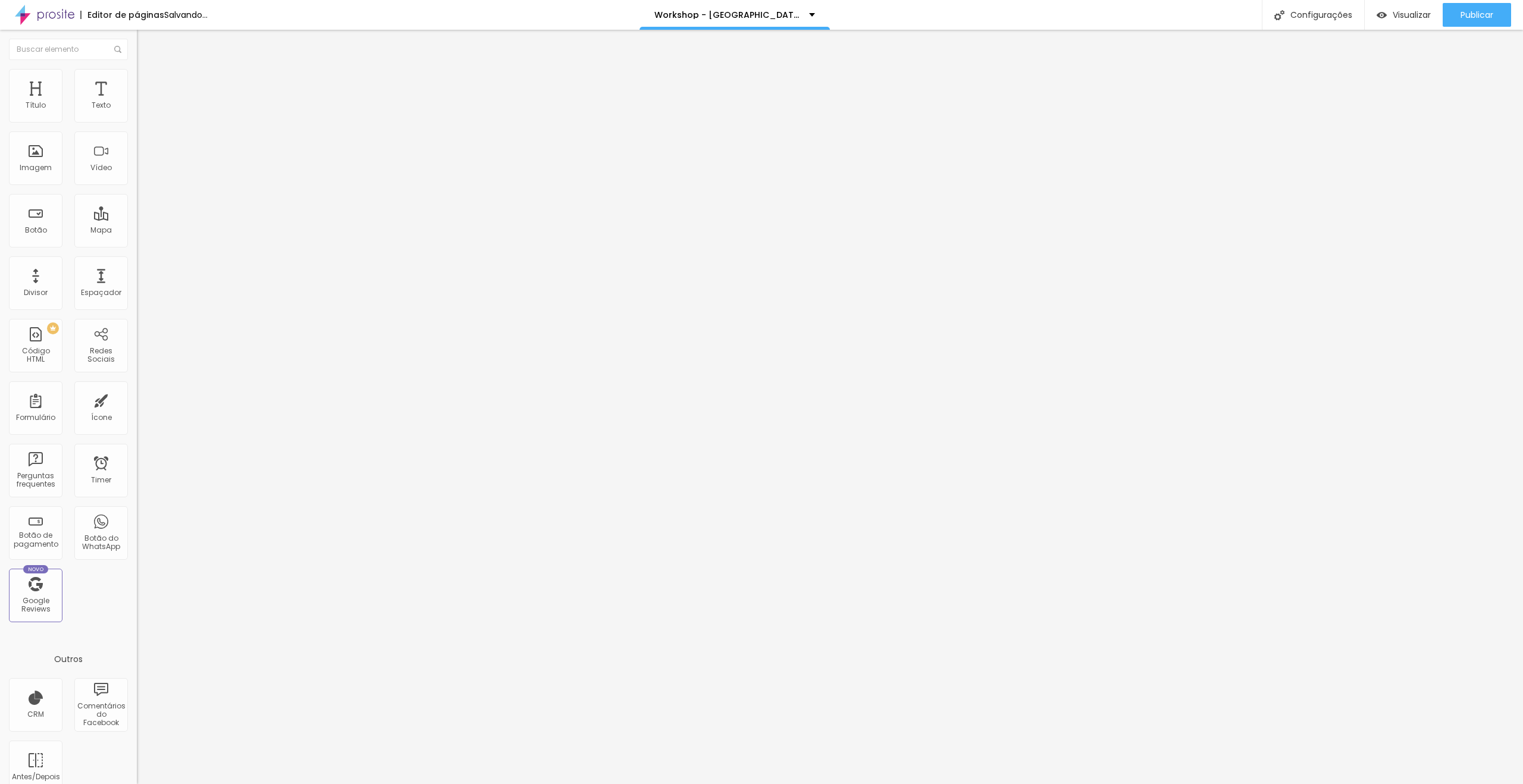
drag, startPoint x: 727, startPoint y: 378, endPoint x: 664, endPoint y: 360, distance: 65.0
drag, startPoint x: 771, startPoint y: 355, endPoint x: 666, endPoint y: 355, distance: 104.1
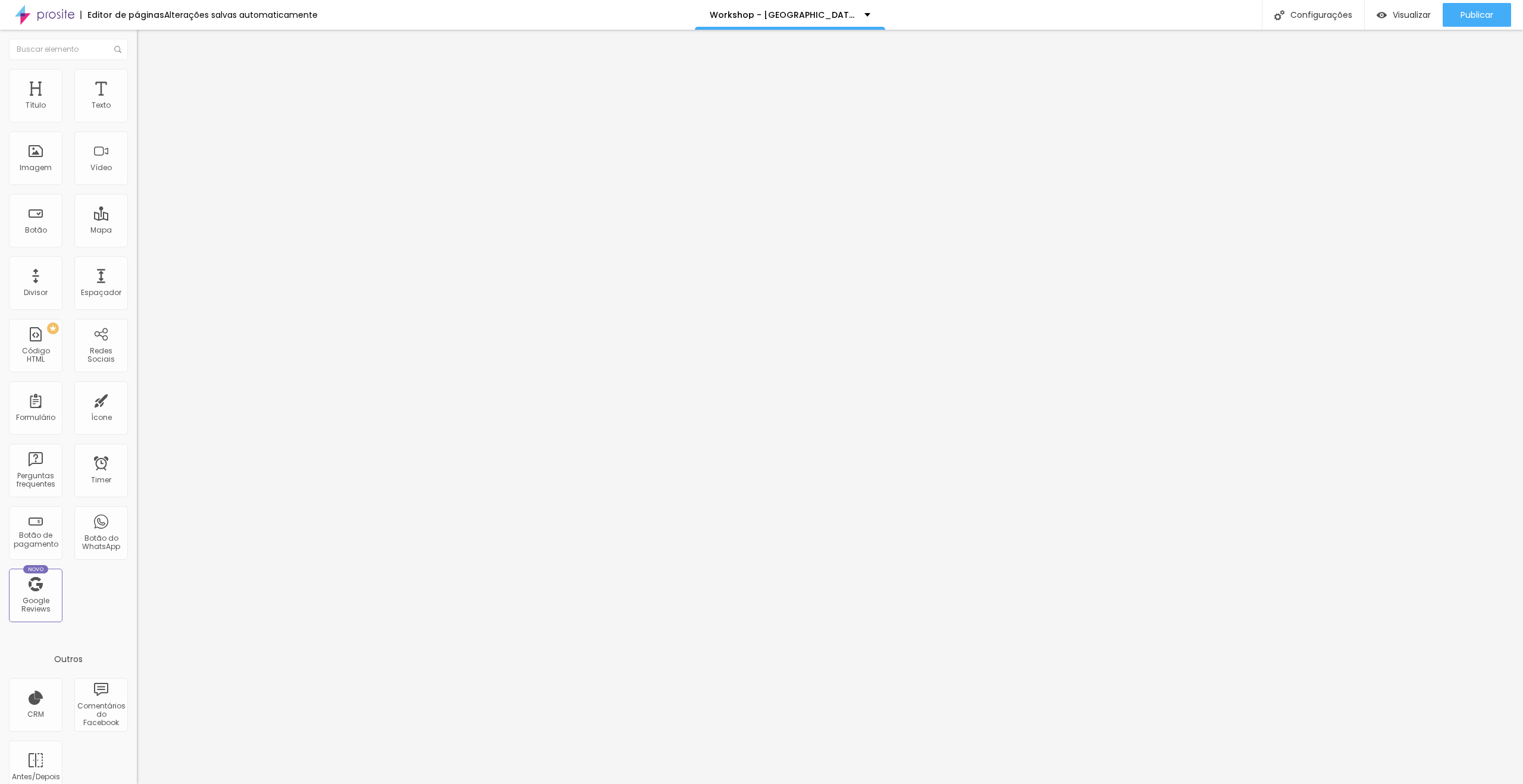
click at [1486, 13] on span "Publicar" at bounding box center [1477, 15] width 33 height 10
click at [1439, 87] on link "Visualizar página" at bounding box center [1444, 91] width 107 height 8
click at [1390, 21] on div "Visualizar" at bounding box center [1404, 15] width 54 height 24
drag, startPoint x: 99, startPoint y: 68, endPoint x: 111, endPoint y: 103, distance: 37.1
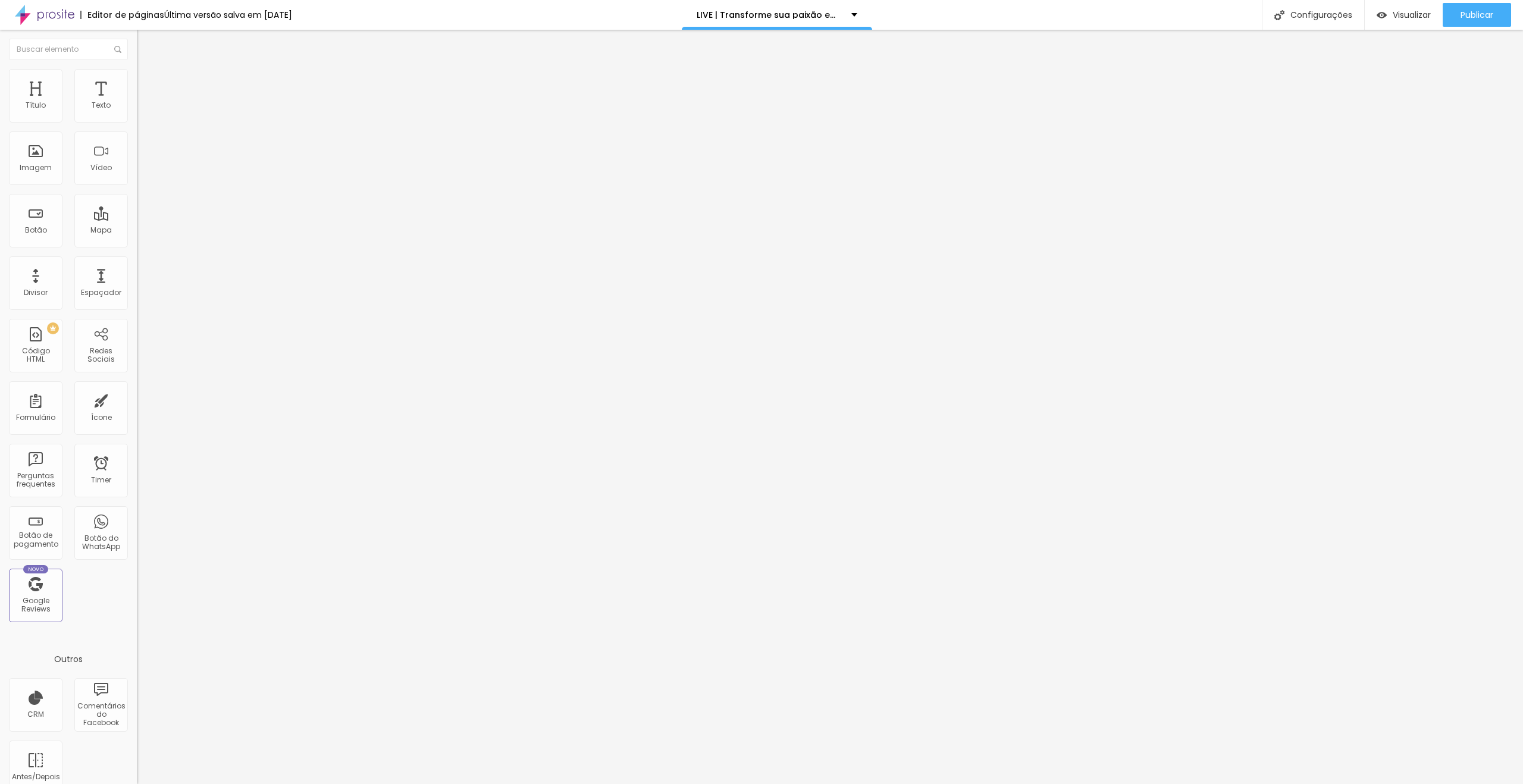
click at [137, 81] on li "Avançado" at bounding box center [205, 87] width 137 height 12
drag, startPoint x: 121, startPoint y: 259, endPoint x: 117, endPoint y: 279, distance: 20.8
click at [137, 512] on div at bounding box center [205, 512] width 137 height 0
drag, startPoint x: 117, startPoint y: 284, endPoint x: 117, endPoint y: 290, distance: 6.0
click at [137, 519] on div at bounding box center [205, 519] width 137 height 0
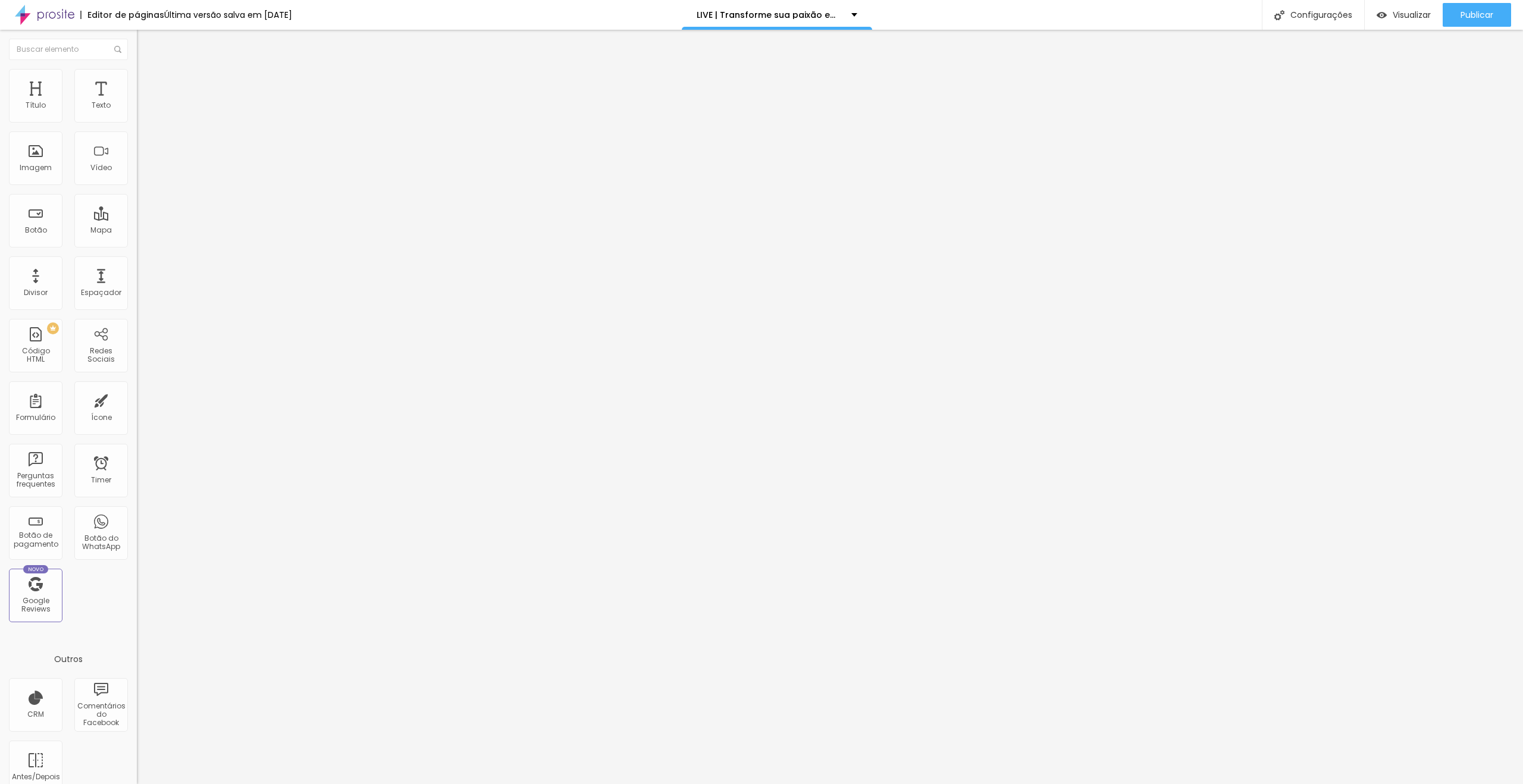
click at [137, 526] on div at bounding box center [205, 526] width 137 height 0
drag, startPoint x: 123, startPoint y: 85, endPoint x: 118, endPoint y: 102, distance: 17.3
click at [148, 86] on span "Avançado" at bounding box center [167, 89] width 39 height 10
click at [137, 512] on div at bounding box center [205, 512] width 137 height 0
click at [137, 519] on div at bounding box center [205, 519] width 137 height 0
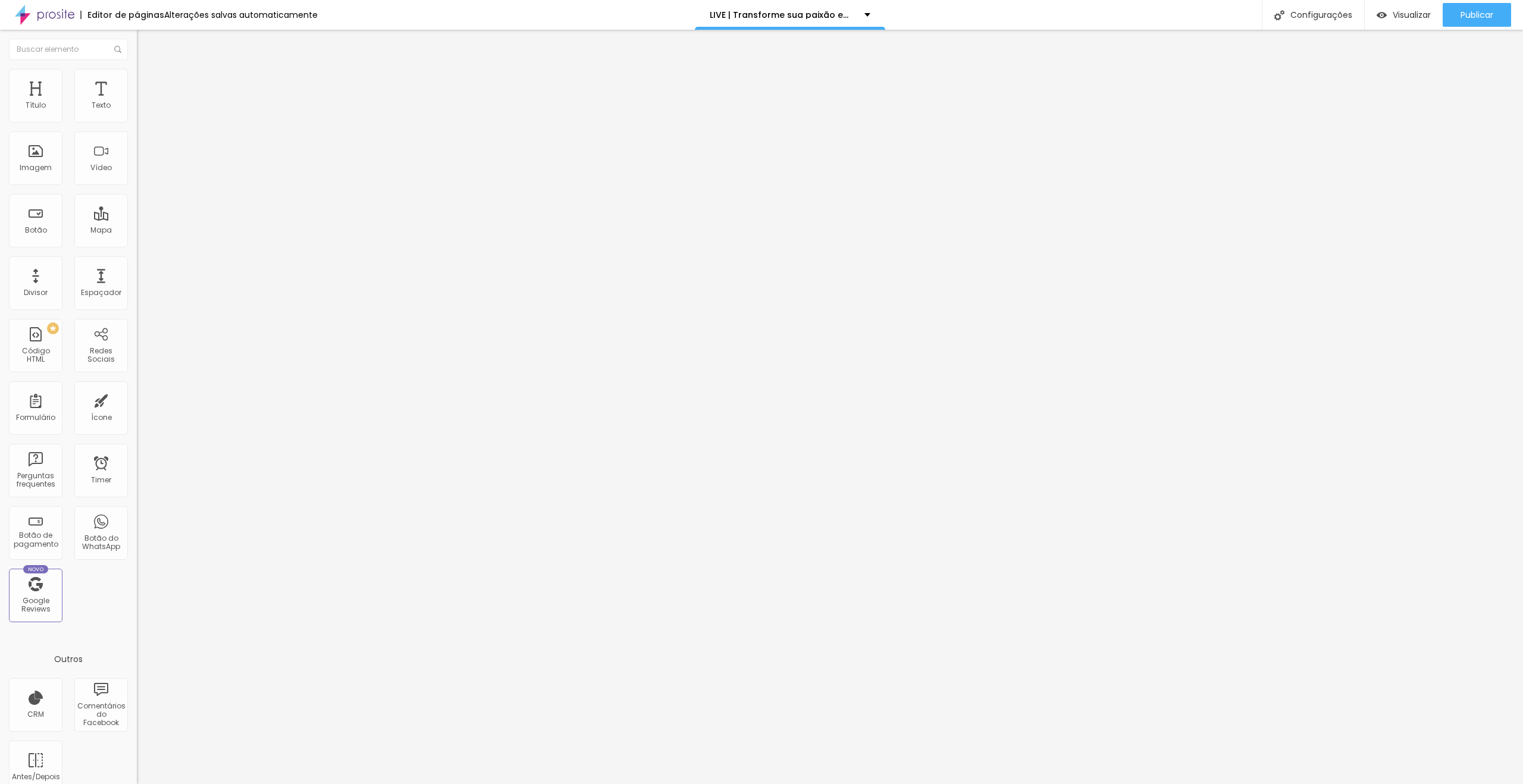
click at [137, 526] on div at bounding box center [205, 526] width 137 height 0
click at [1465, 11] on span "Publicar" at bounding box center [1477, 15] width 33 height 10
click at [1439, 87] on link "Visualizar página" at bounding box center [1444, 91] width 107 height 8
